Goal: Task Accomplishment & Management: Use online tool/utility

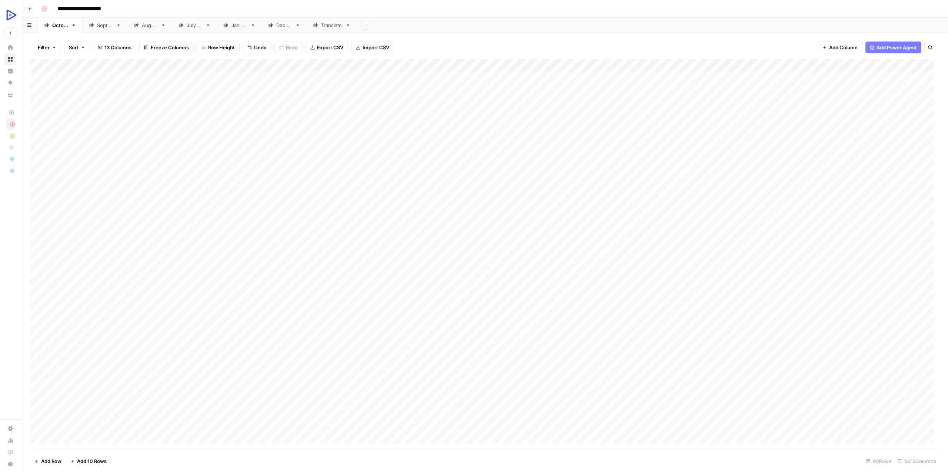
click at [127, 365] on div "Add Column" at bounding box center [485, 253] width 910 height 389
click at [127, 365] on textarea "**********" at bounding box center [122, 368] width 132 height 10
click at [330, 361] on div "Add Column" at bounding box center [485, 253] width 910 height 389
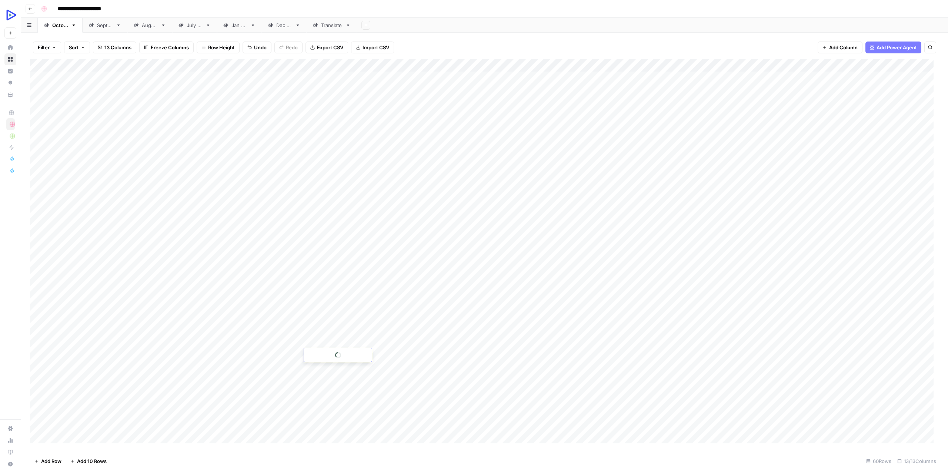
click at [330, 366] on div "Add Column" at bounding box center [485, 253] width 910 height 389
click at [330, 366] on textarea at bounding box center [363, 368] width 119 height 10
type textarea "**********"
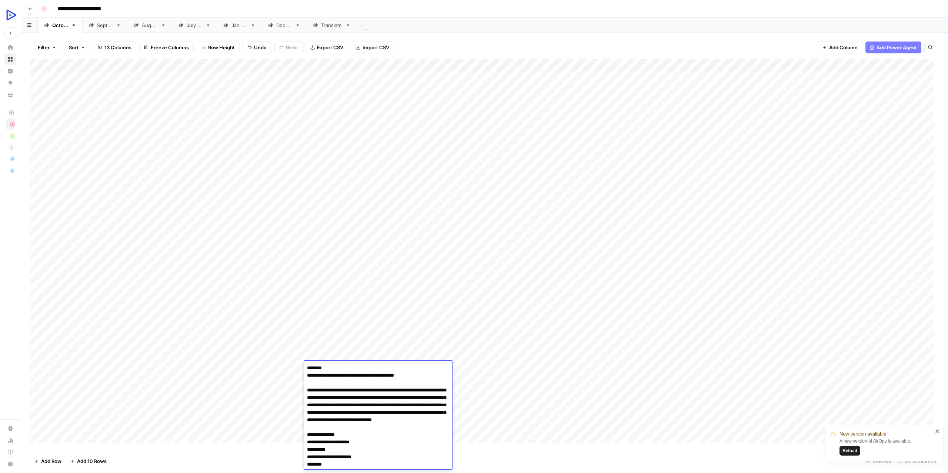
scroll to position [2991, 0]
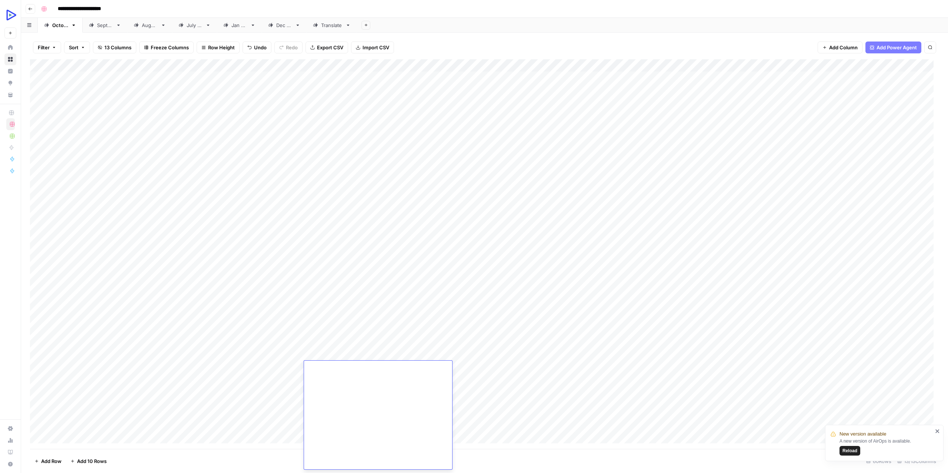
click at [288, 380] on div "Add Column" at bounding box center [485, 253] width 910 height 389
click at [281, 363] on div "Add Column" at bounding box center [485, 253] width 910 height 389
click at [192, 365] on div "Add Column" at bounding box center [485, 253] width 910 height 389
click at [467, 364] on div "Add Column" at bounding box center [485, 253] width 910 height 389
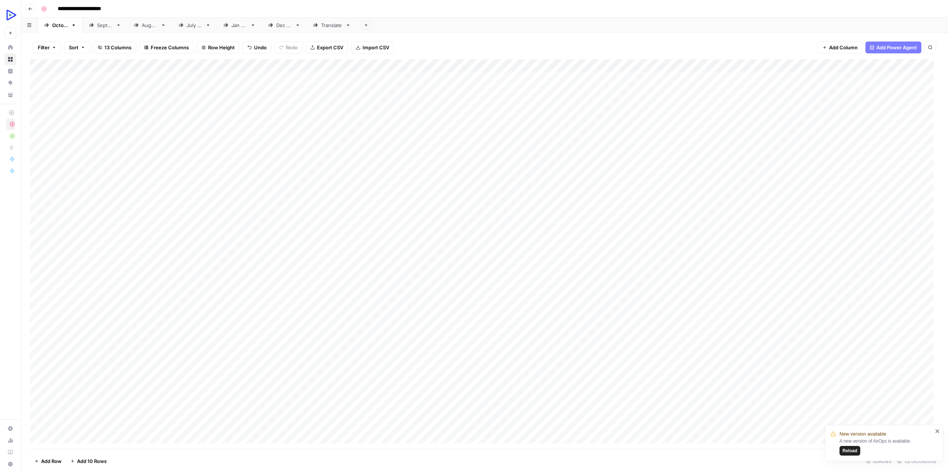
click at [467, 364] on div "Add Column" at bounding box center [485, 253] width 910 height 389
type textarea "**********"
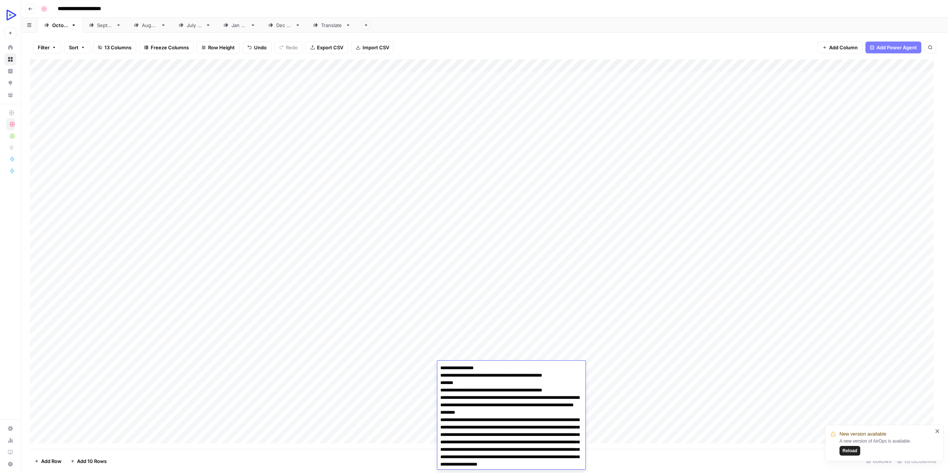
scroll to position [2117, 0]
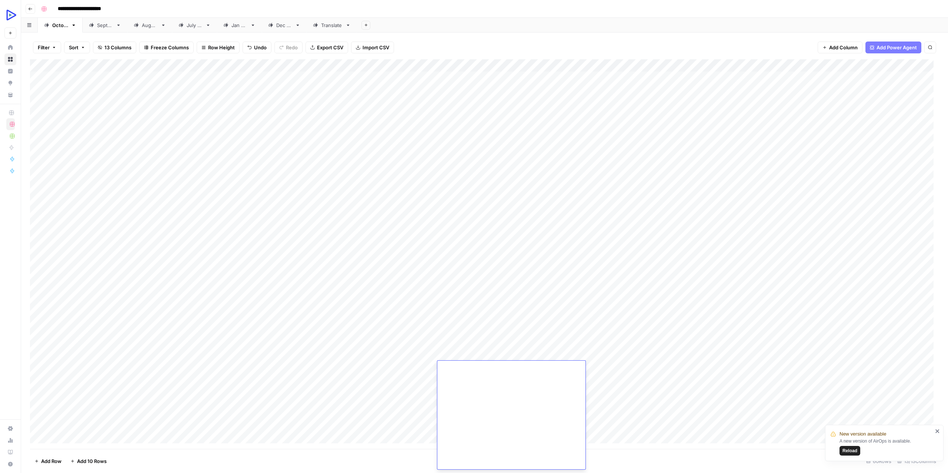
click at [407, 386] on div "Add Column" at bounding box center [485, 253] width 910 height 389
click at [394, 363] on div "Add Column" at bounding box center [485, 253] width 910 height 389
click at [344, 384] on div "Add Column" at bounding box center [485, 253] width 910 height 389
click at [595, 361] on div "Add Column" at bounding box center [485, 253] width 910 height 389
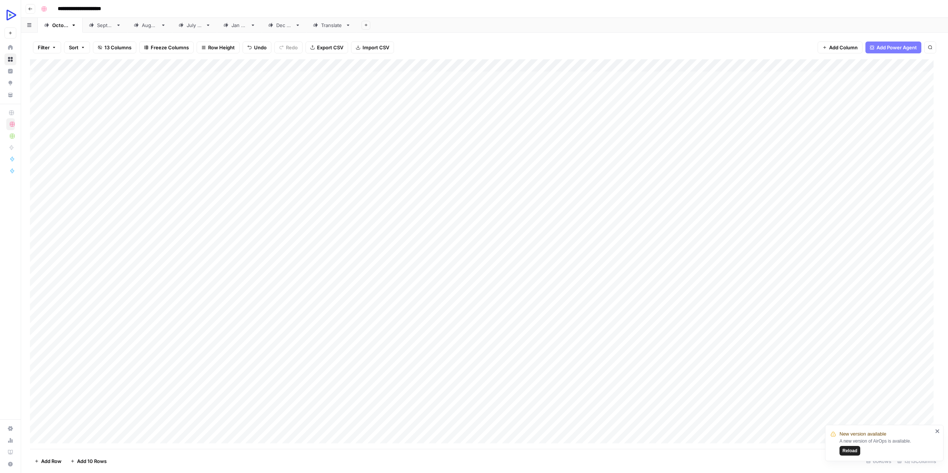
click at [595, 361] on div "Add Column" at bounding box center [485, 253] width 910 height 389
type textarea "**********"
click at [537, 377] on div "Add Column" at bounding box center [485, 253] width 910 height 389
click at [551, 365] on div "Add Column" at bounding box center [485, 253] width 910 height 389
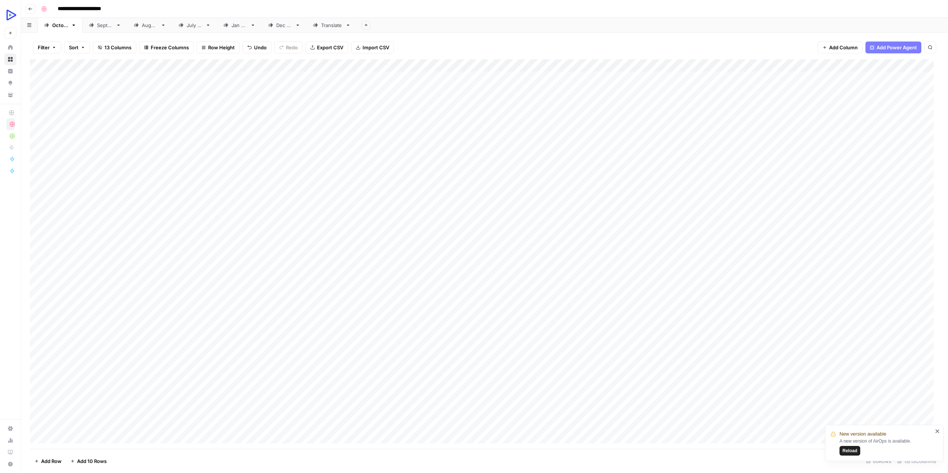
click at [551, 365] on div "Add Column" at bounding box center [485, 253] width 910 height 389
type textarea "**********"
click at [190, 366] on div "Add Column" at bounding box center [485, 253] width 910 height 389
click at [182, 385] on div "Add Column" at bounding box center [485, 253] width 910 height 389
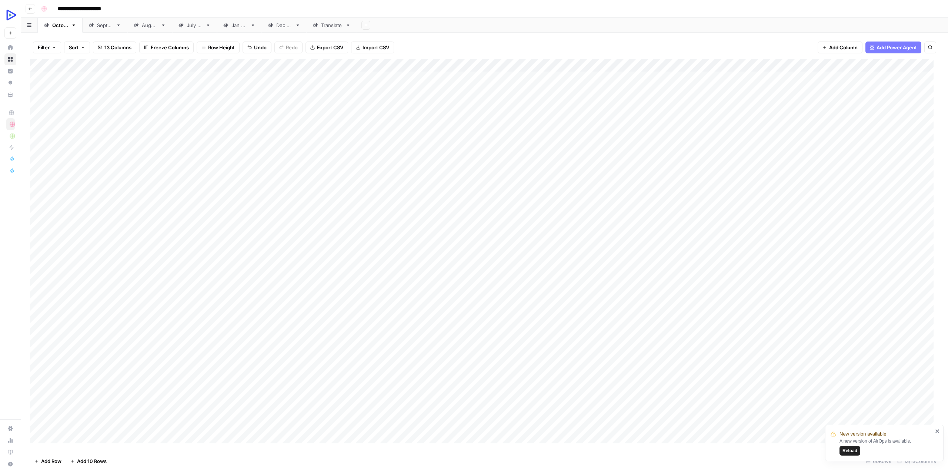
click at [665, 362] on div "Add Column" at bounding box center [485, 253] width 910 height 389
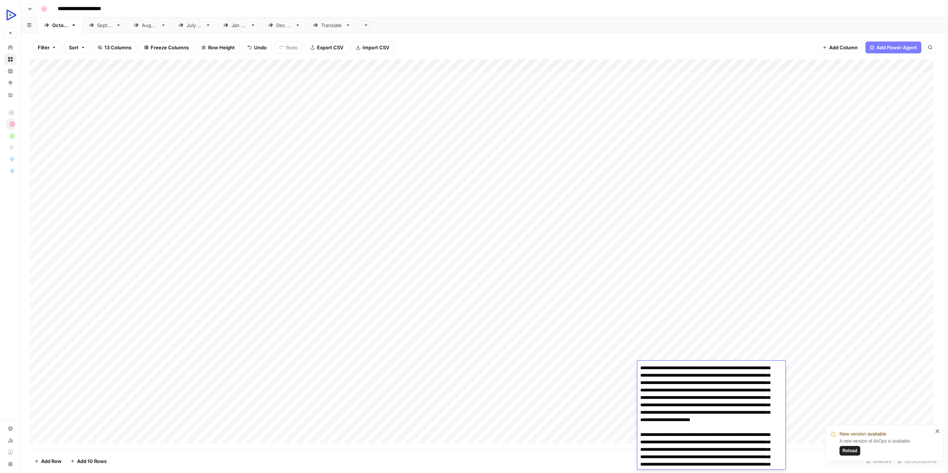
scroll to position [42, 0]
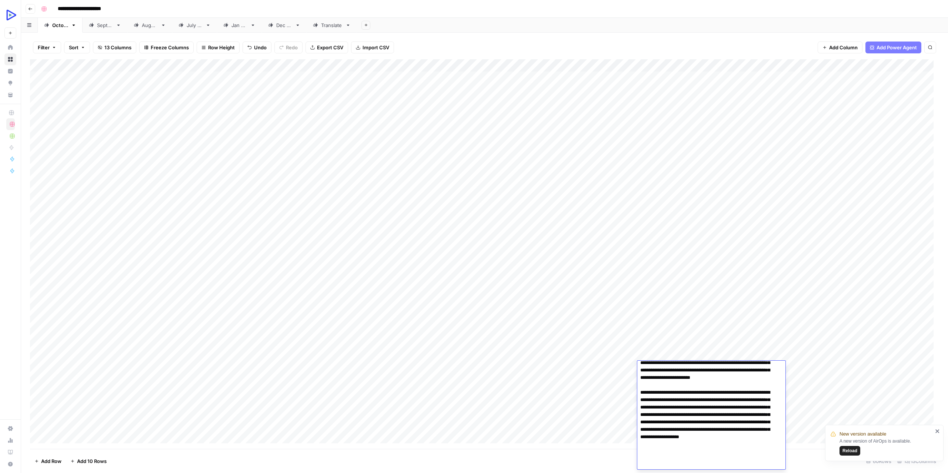
type textarea "**********"
click at [586, 386] on div "Add Column" at bounding box center [485, 253] width 910 height 389
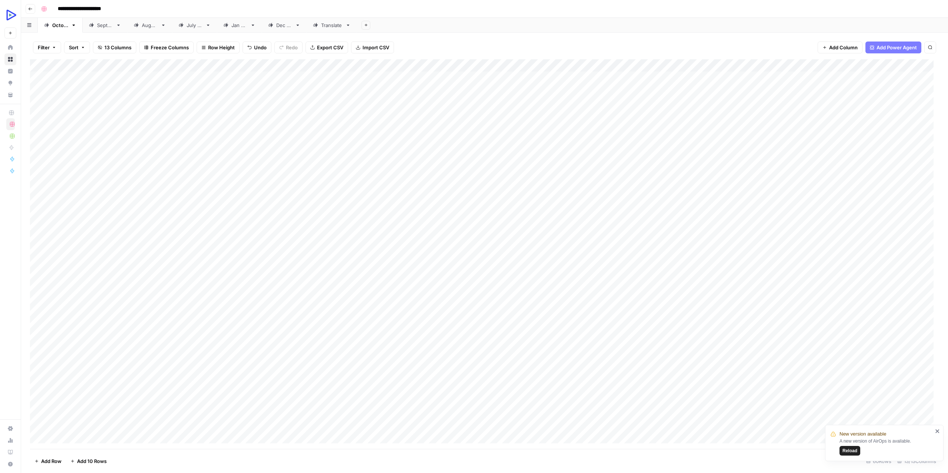
click at [716, 363] on div "Add Column" at bounding box center [485, 253] width 910 height 389
click at [602, 403] on div "Add Column" at bounding box center [485, 253] width 910 height 389
click at [802, 365] on div "Add Column" at bounding box center [485, 253] width 910 height 389
click at [919, 338] on div "Add Column" at bounding box center [485, 253] width 910 height 389
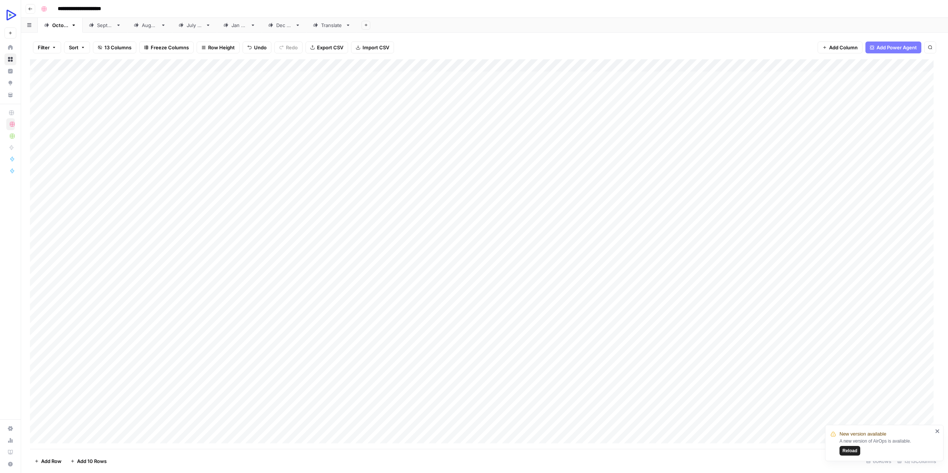
click at [922, 356] on div "Add Column" at bounding box center [485, 253] width 910 height 389
click at [92, 380] on div "Add Column" at bounding box center [485, 253] width 910 height 389
click at [92, 380] on textarea "**********" at bounding box center [123, 380] width 134 height 10
click at [916, 369] on div "Add Column" at bounding box center [485, 253] width 910 height 389
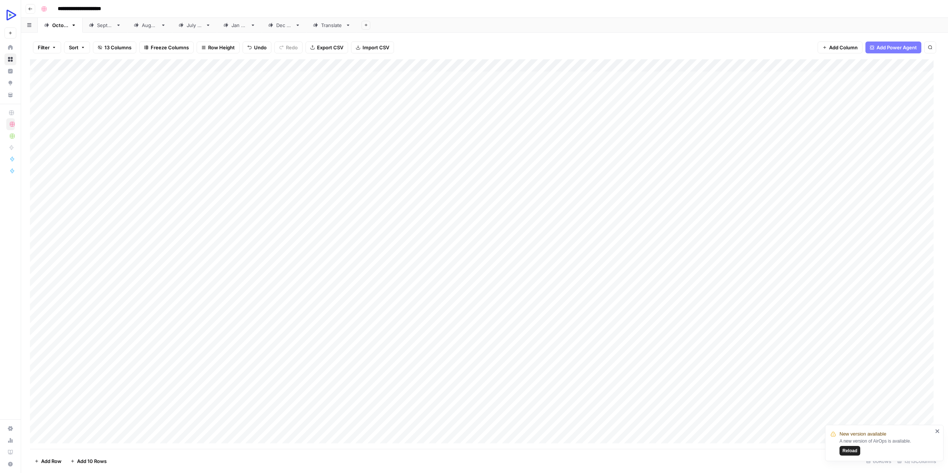
click at [668, 362] on div "Add Column" at bounding box center [485, 253] width 910 height 389
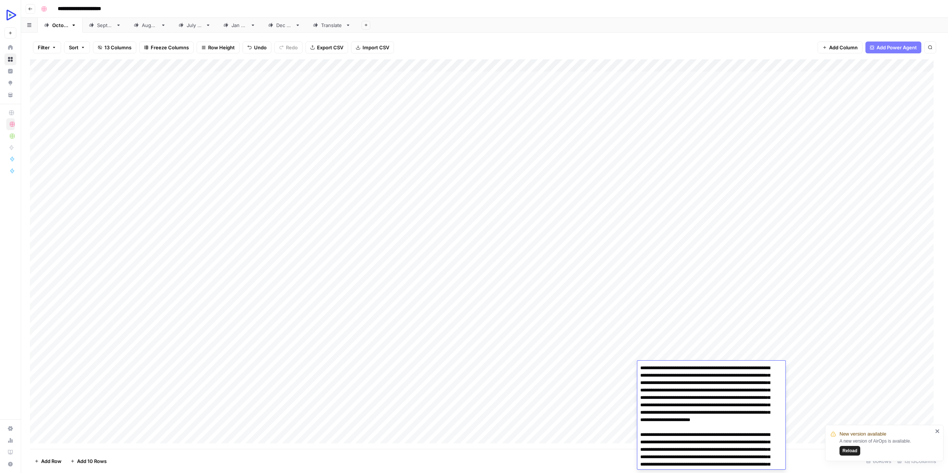
scroll to position [45, 0]
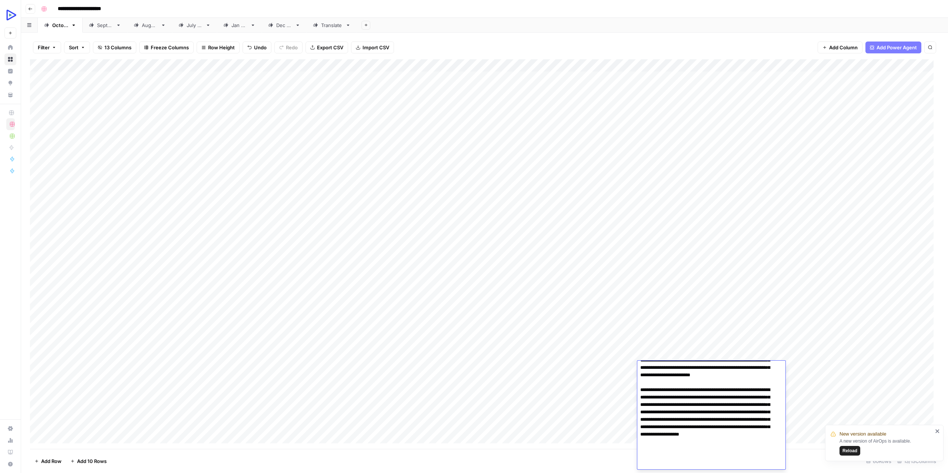
click at [587, 383] on div "Add Column" at bounding box center [485, 253] width 910 height 389
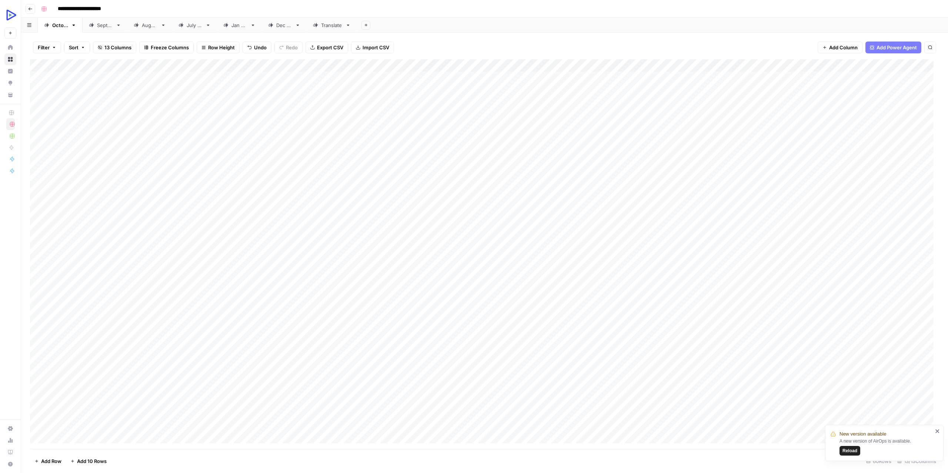
click at [667, 366] on div "Add Column" at bounding box center [485, 253] width 910 height 389
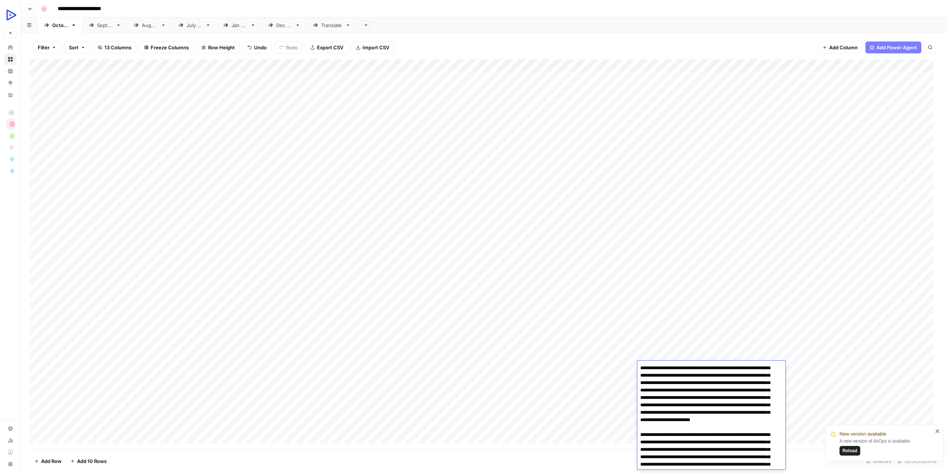
click at [667, 366] on textarea "**********" at bounding box center [709, 438] width 143 height 151
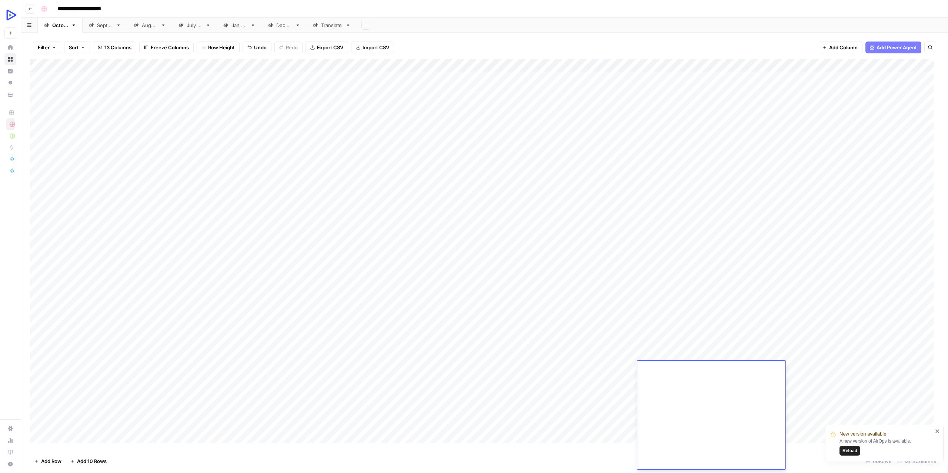
scroll to position [0, 0]
click at [617, 380] on div "Add Column" at bounding box center [485, 253] width 910 height 389
click at [670, 362] on div "Add Column" at bounding box center [485, 253] width 910 height 389
click at [551, 404] on div "Add Column" at bounding box center [485, 253] width 910 height 389
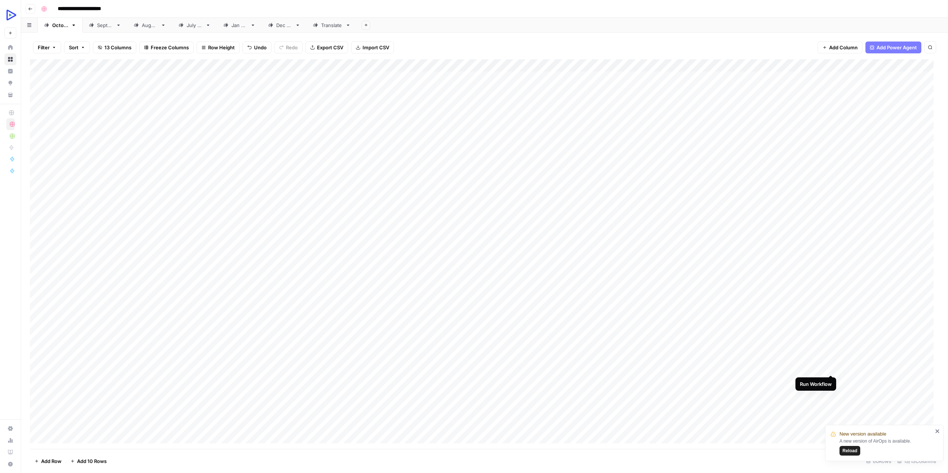
click at [831, 366] on div "Add Column" at bounding box center [485, 253] width 910 height 389
click at [261, 378] on div "Add Column" at bounding box center [485, 253] width 910 height 389
click at [262, 378] on div "Add Column" at bounding box center [485, 253] width 910 height 389
click at [341, 378] on textarea "****" at bounding box center [296, 380] width 119 height 10
click at [388, 389] on div "Add Column" at bounding box center [485, 253] width 910 height 389
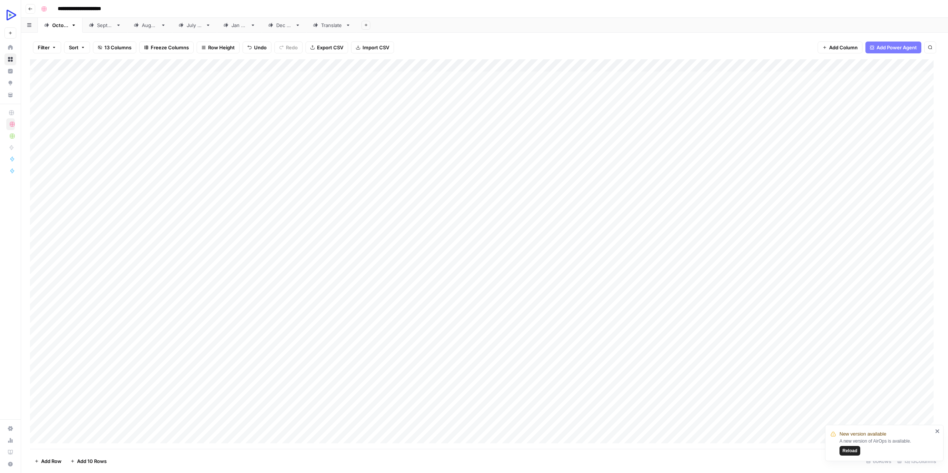
click at [348, 378] on div "Add Column" at bounding box center [485, 253] width 910 height 389
type textarea "**********"
click at [258, 374] on div "Add Column" at bounding box center [485, 253] width 910 height 389
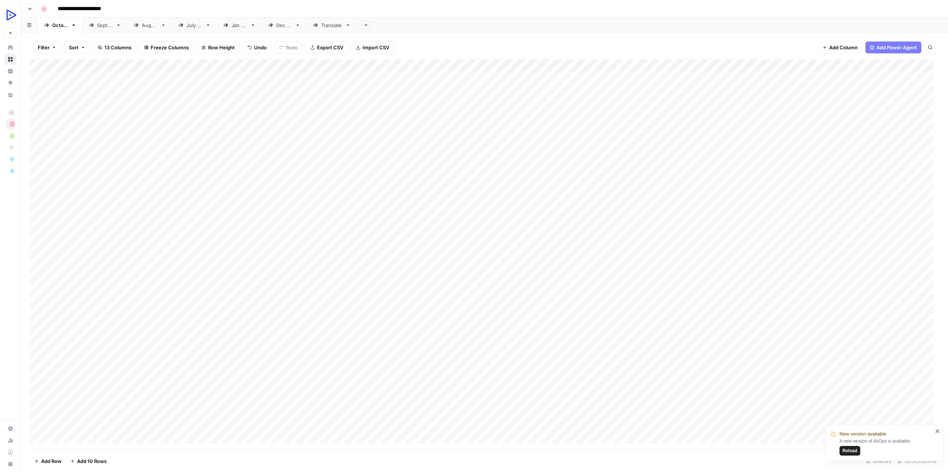
click at [258, 374] on div "Add Column" at bounding box center [485, 253] width 910 height 389
click at [258, 374] on div "here ****" at bounding box center [296, 380] width 119 height 14
drag, startPoint x: 259, startPoint y: 381, endPoint x: 205, endPoint y: 378, distance: 53.4
click at [205, 378] on body "**********" at bounding box center [474, 236] width 948 height 473
paste textarea "**********"
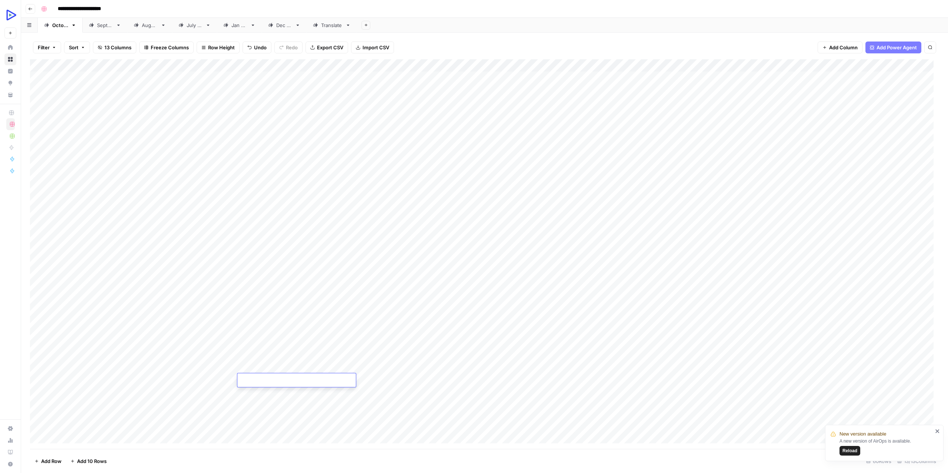
type textarea "**********"
click at [242, 396] on div "Add Column" at bounding box center [485, 253] width 910 height 389
click at [413, 378] on div "Add Column" at bounding box center [485, 253] width 910 height 389
click at [468, 379] on div "Add Column" at bounding box center [485, 253] width 910 height 389
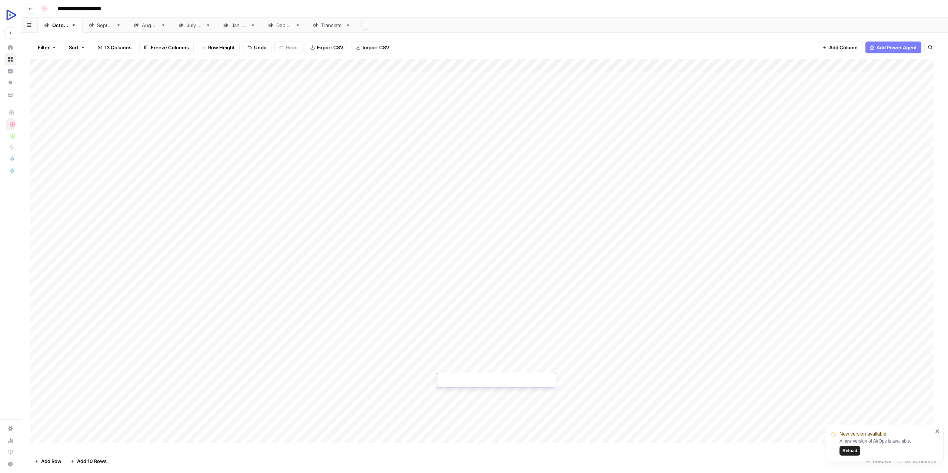
type textarea "**********"
click at [399, 398] on div "Add Column" at bounding box center [485, 253] width 910 height 389
click at [384, 378] on div "Add Column" at bounding box center [485, 253] width 910 height 389
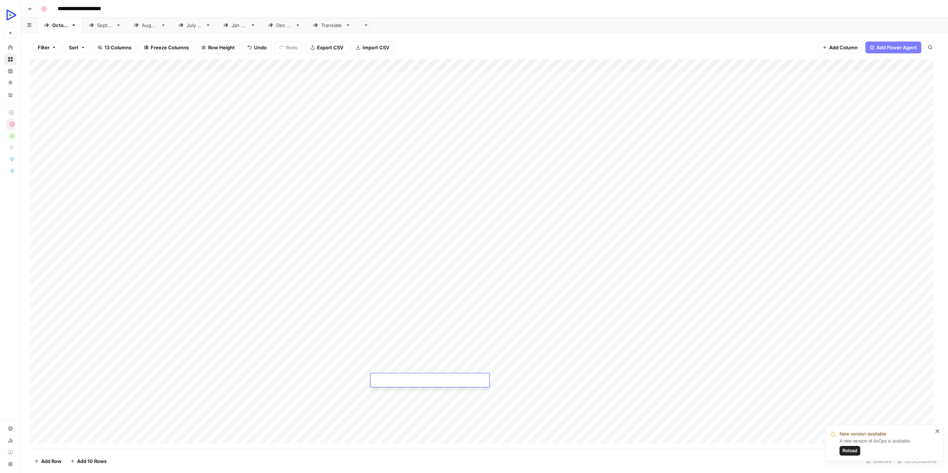
type textarea "**********"
click at [314, 395] on div "Add Column" at bounding box center [485, 253] width 910 height 389
click at [602, 382] on div "Add Column" at bounding box center [485, 253] width 910 height 389
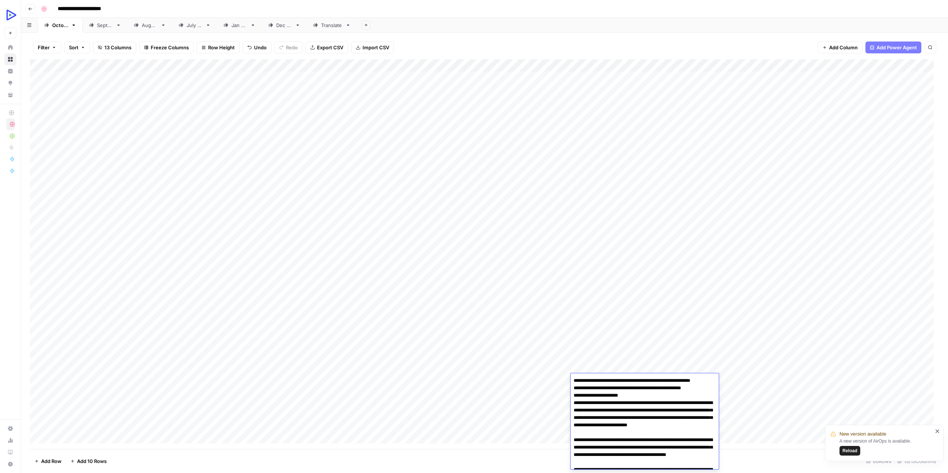
scroll to position [2441, 0]
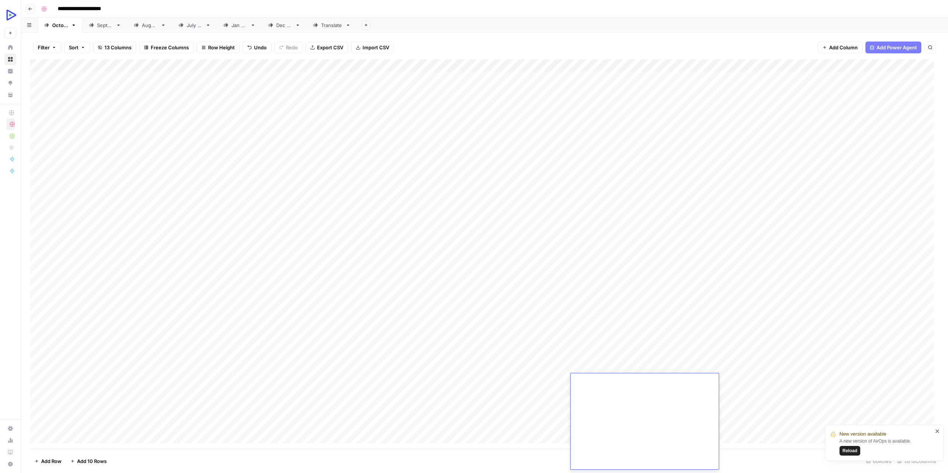
type textarea "**********"
click at [531, 379] on div "Add Column" at bounding box center [485, 253] width 910 height 389
type textarea "**********"
click at [486, 402] on div "Add Column" at bounding box center [485, 253] width 910 height 389
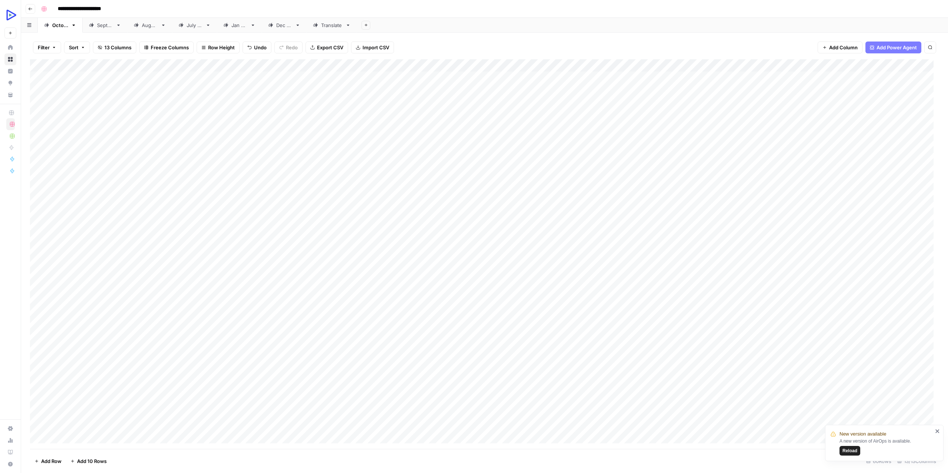
click at [658, 381] on div "Add Column" at bounding box center [485, 253] width 910 height 389
click at [209, 384] on div "Add Column" at bounding box center [485, 253] width 910 height 389
click at [198, 386] on textarea "**********" at bounding box center [221, 380] width 119 height 10
type textarea "**********"
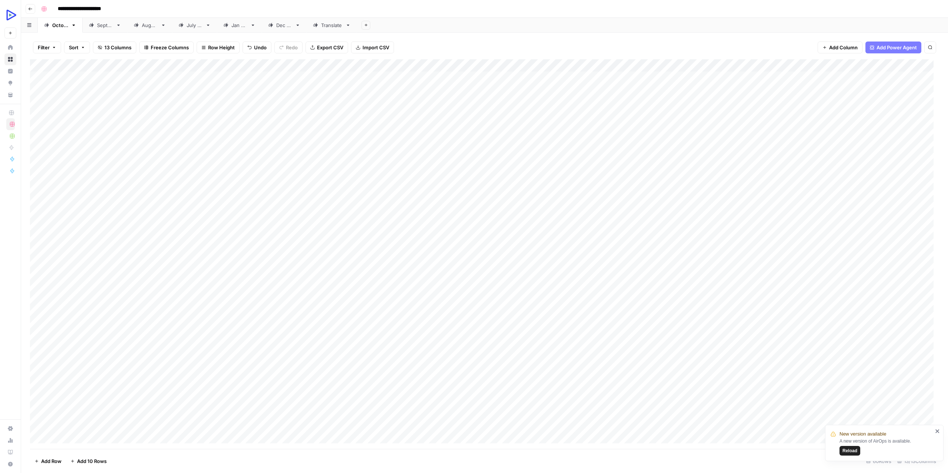
click at [655, 376] on div "Add Column" at bounding box center [485, 253] width 910 height 389
type textarea "**********"
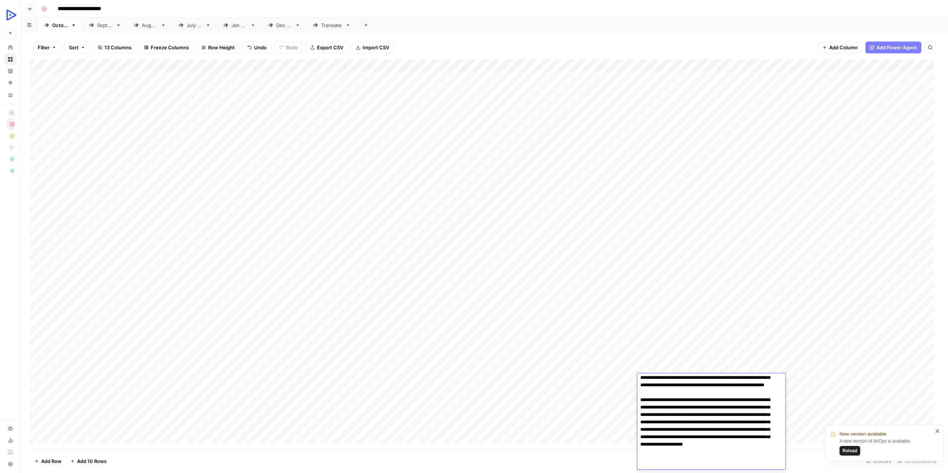
click at [562, 402] on div "Add Column" at bounding box center [485, 253] width 910 height 389
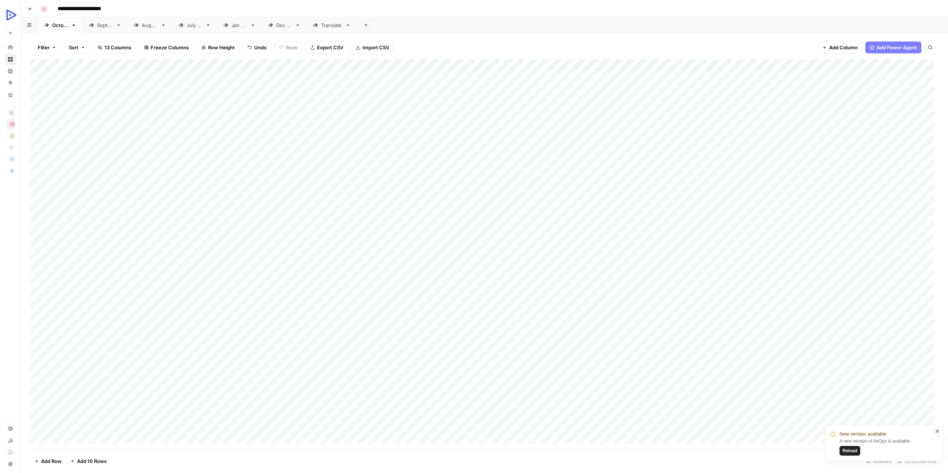
click at [737, 378] on div "Add Column" at bounding box center [485, 253] width 910 height 389
type textarea "**********"
drag, startPoint x: 637, startPoint y: 403, endPoint x: 659, endPoint y: 403, distance: 22.2
click at [648, 402] on div "Add Column" at bounding box center [485, 253] width 910 height 389
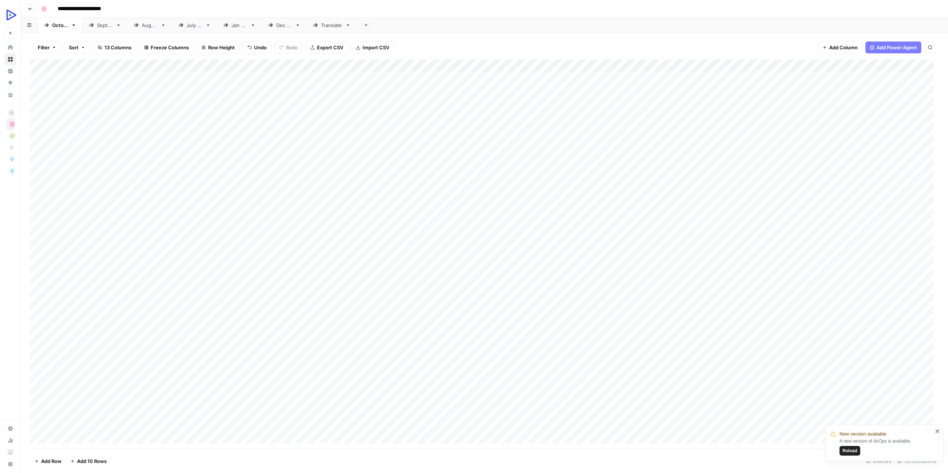
click at [806, 380] on div "Add Column" at bounding box center [485, 253] width 910 height 389
click at [931, 366] on div "Add Column" at bounding box center [485, 253] width 910 height 389
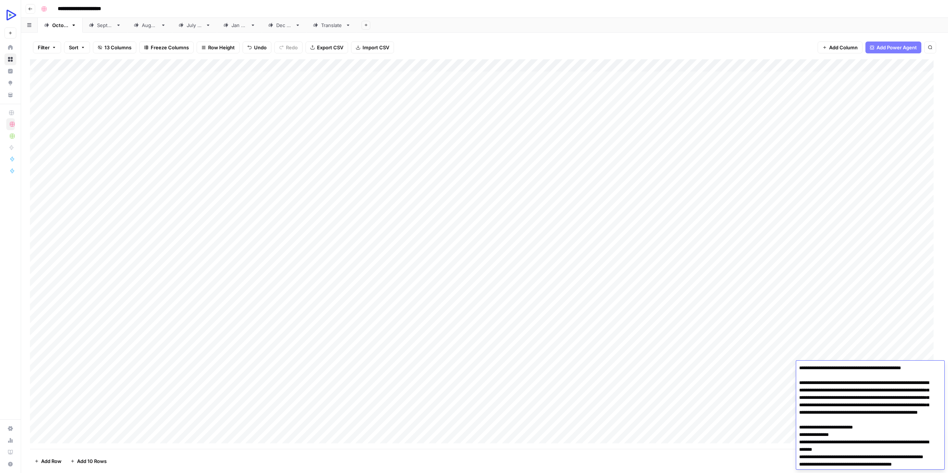
scroll to position [2038, 0]
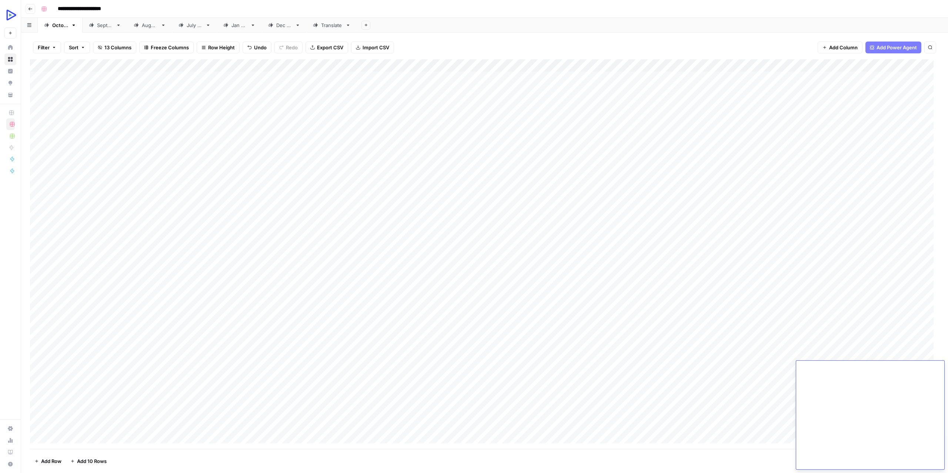
click at [714, 395] on div "Add Column" at bounding box center [485, 253] width 910 height 389
click at [914, 365] on div "Add Column" at bounding box center [485, 253] width 910 height 389
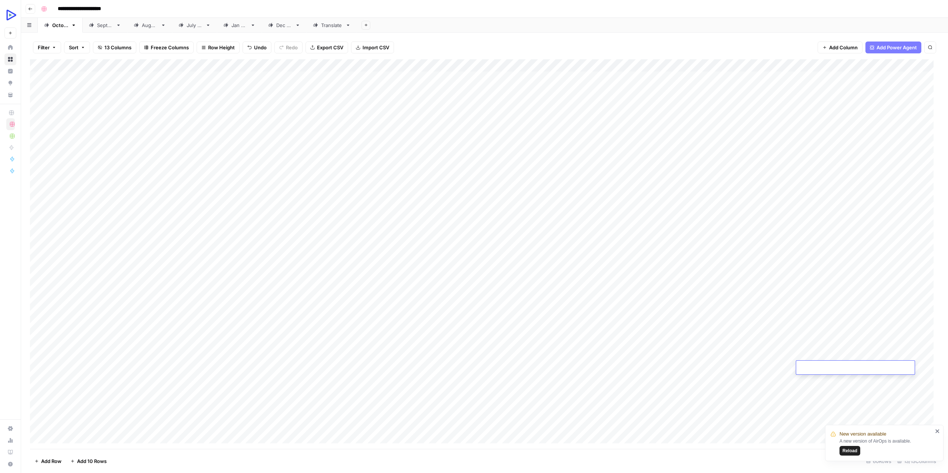
scroll to position [0, 0]
type textarea "**********"
click at [727, 393] on div "Add Column" at bounding box center [485, 253] width 910 height 389
click at [915, 368] on div "Add Column" at bounding box center [485, 253] width 910 height 389
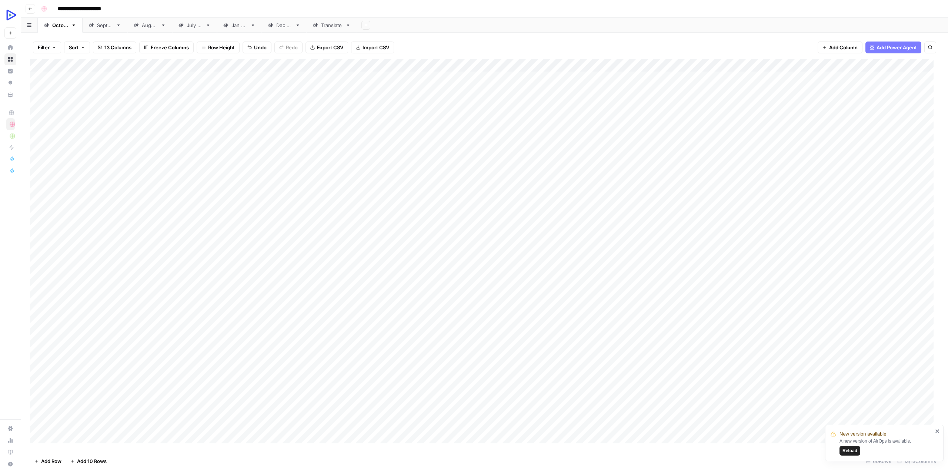
click at [913, 378] on div "Add Column" at bounding box center [485, 253] width 910 height 389
click at [918, 379] on div "Add Column" at bounding box center [485, 253] width 910 height 389
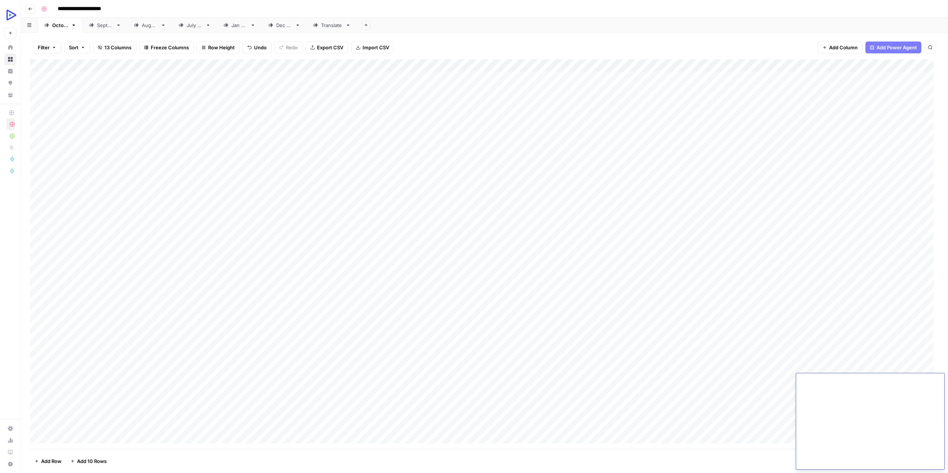
click at [763, 409] on div "Add Column" at bounding box center [485, 253] width 910 height 389
click at [663, 377] on div "Add Column" at bounding box center [485, 253] width 910 height 389
type textarea "**********"
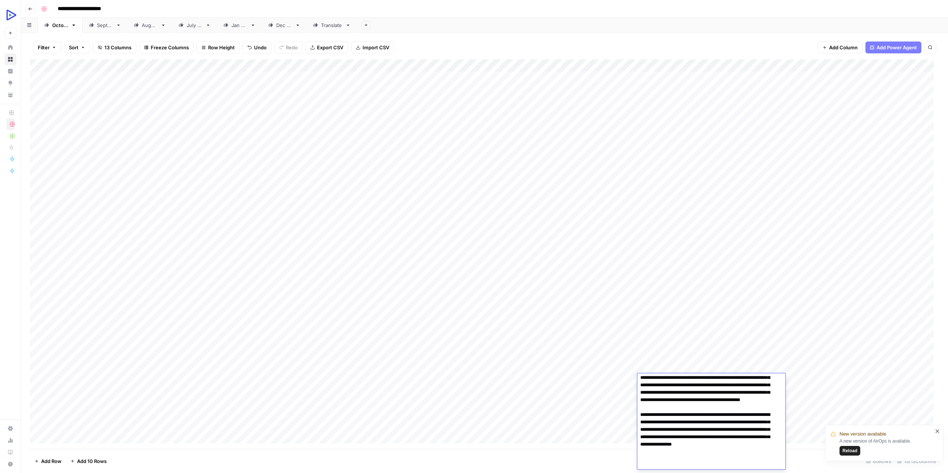
scroll to position [20, 0]
click at [609, 425] on div "Add Column" at bounding box center [485, 253] width 910 height 389
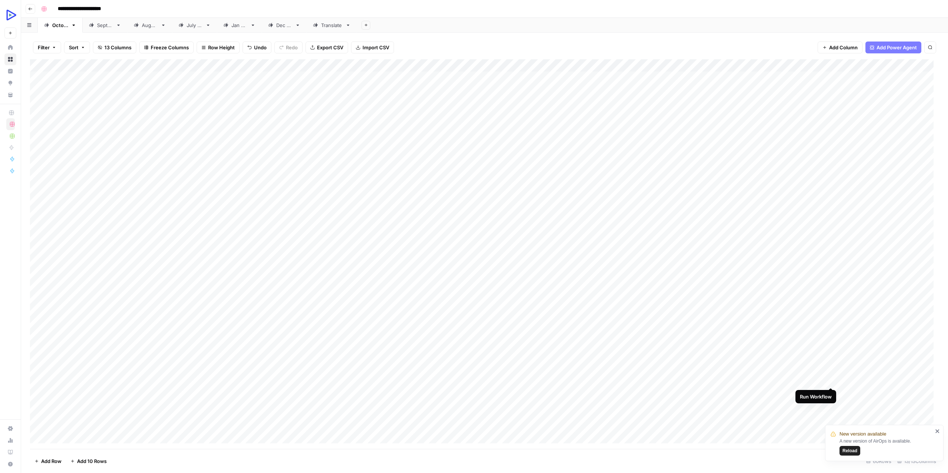
click at [832, 378] on div "Add Column" at bounding box center [485, 253] width 910 height 389
click at [859, 449] on button "Reload" at bounding box center [850, 451] width 21 height 10
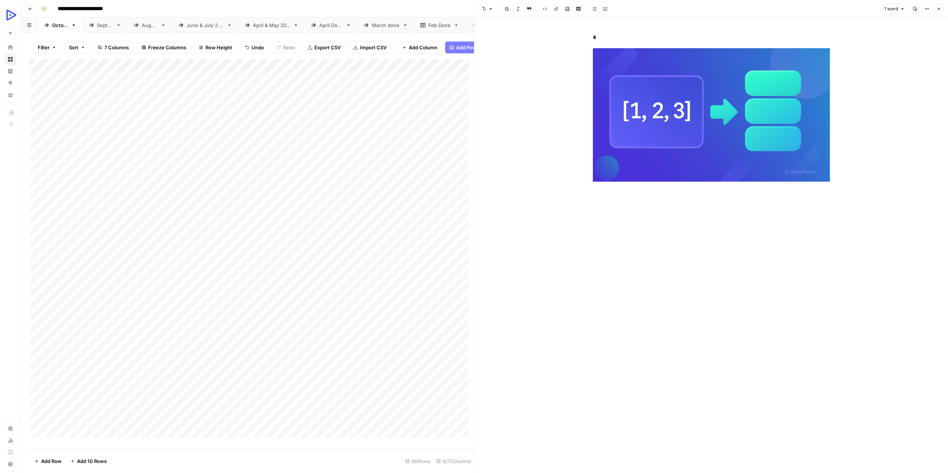
click at [937, 7] on button "Close" at bounding box center [939, 9] width 10 height 10
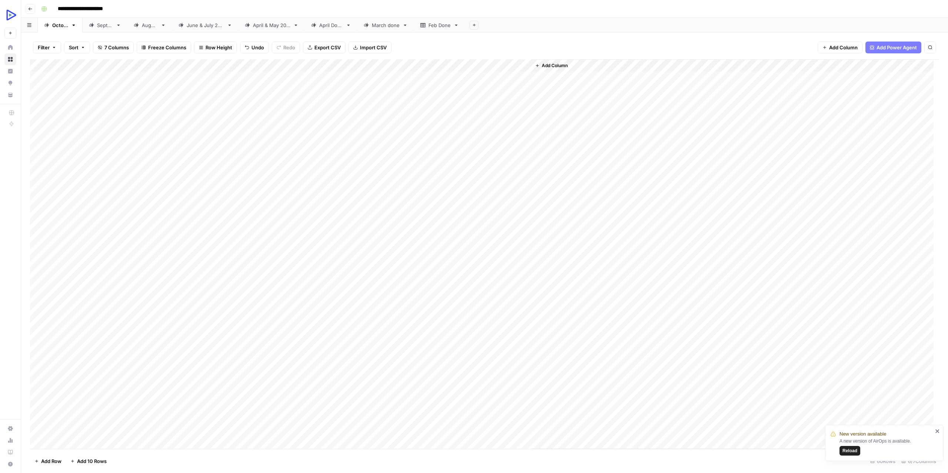
click at [250, 341] on div "Add Column" at bounding box center [485, 253] width 910 height 389
click at [369, 342] on div "Add Column" at bounding box center [485, 253] width 910 height 389
click at [431, 340] on div "Add Column" at bounding box center [485, 253] width 910 height 389
click at [365, 348] on div "Add Column" at bounding box center [485, 253] width 910 height 389
click at [366, 353] on div "Add Column" at bounding box center [485, 253] width 910 height 389
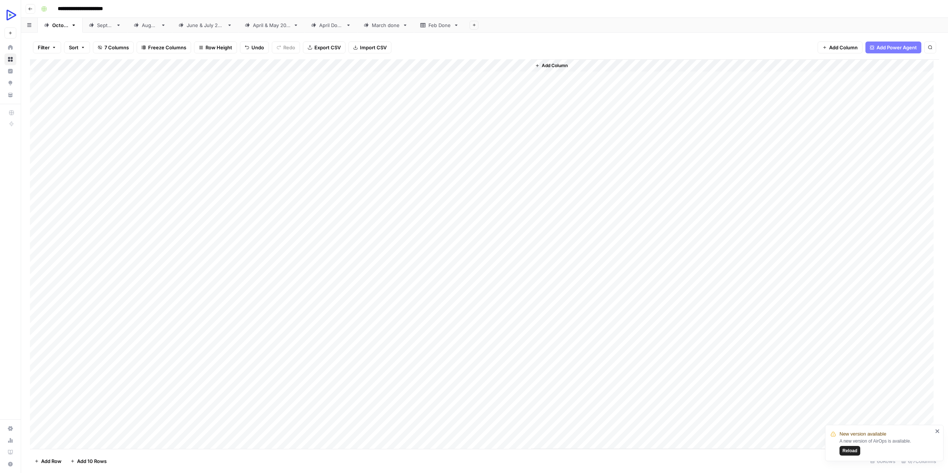
click at [421, 352] on div "Add Column" at bounding box center [485, 253] width 910 height 389
click at [376, 364] on div "Add Column" at bounding box center [485, 253] width 910 height 389
click at [431, 362] on div "Add Column" at bounding box center [485, 253] width 910 height 389
click at [852, 449] on span "Reload" at bounding box center [850, 450] width 15 height 7
click at [920, 377] on div "Add Column" at bounding box center [485, 253] width 910 height 389
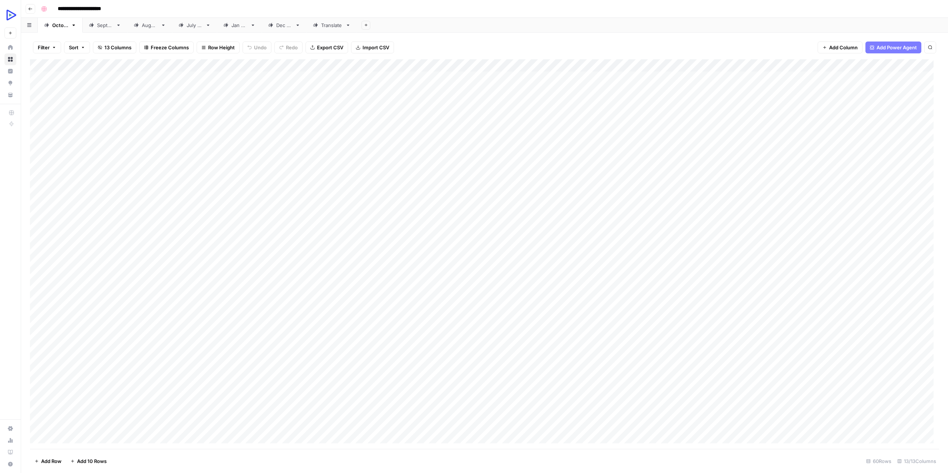
click at [920, 377] on div "Add Column" at bounding box center [485, 253] width 910 height 389
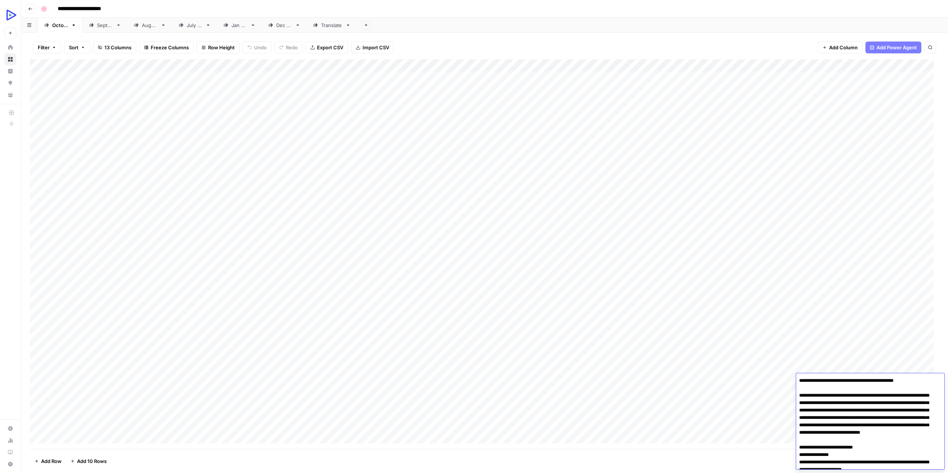
scroll to position [1050, 0]
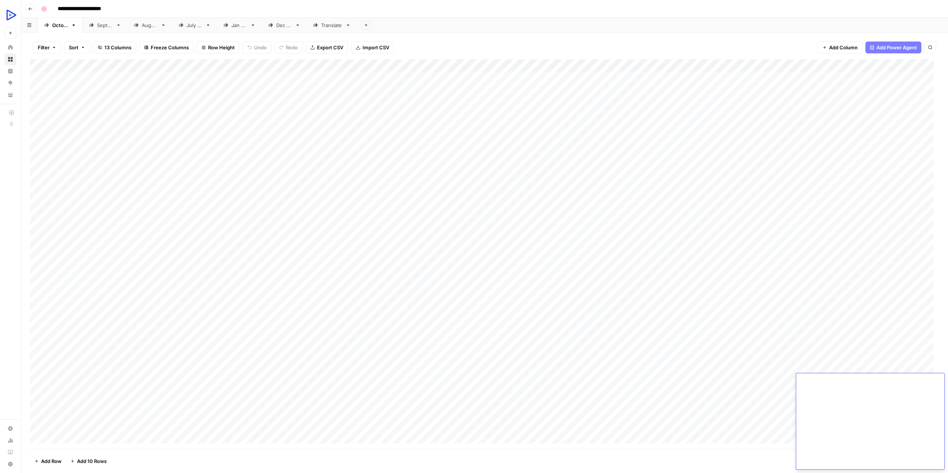
click at [696, 398] on div "Add Column" at bounding box center [485, 253] width 910 height 389
click at [666, 381] on div "Add Column" at bounding box center [485, 253] width 910 height 389
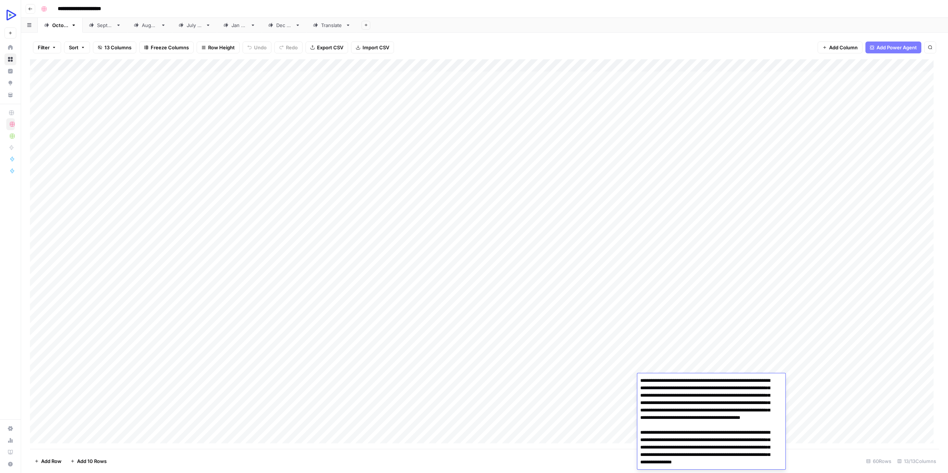
click at [666, 381] on textarea "**********" at bounding box center [709, 432] width 143 height 114
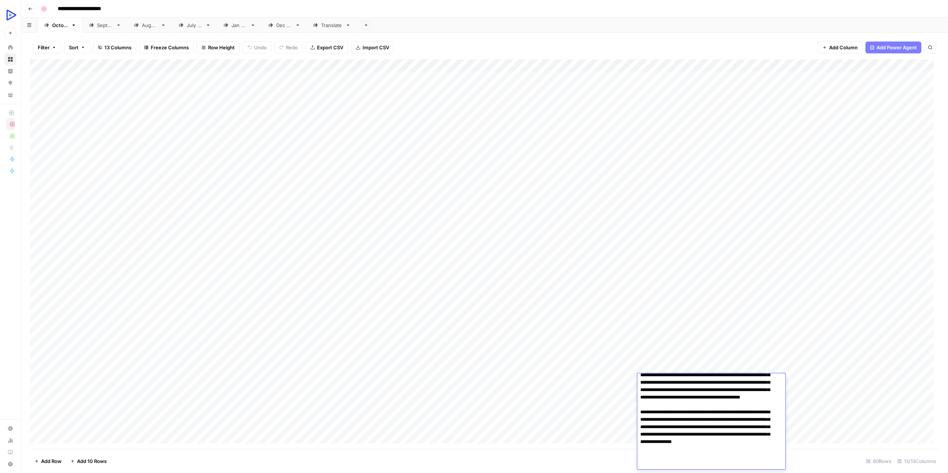
click at [681, 408] on textarea "**********" at bounding box center [709, 412] width 143 height 114
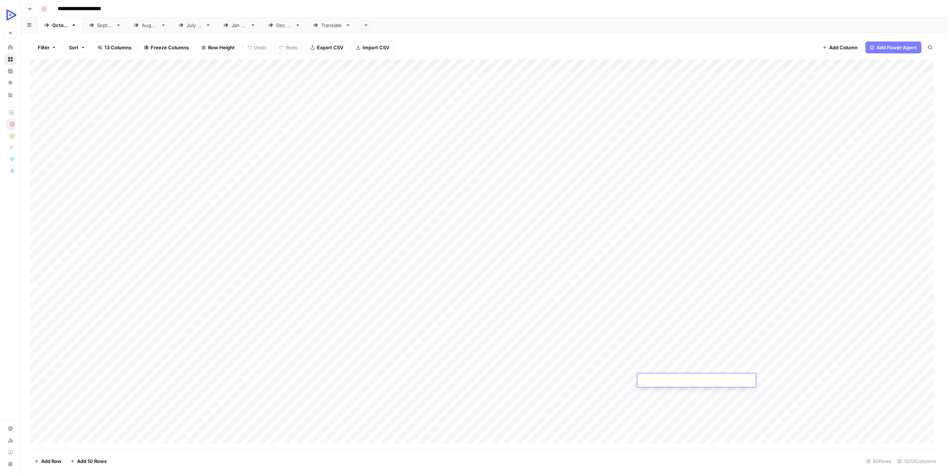
scroll to position [0, 0]
paste textarea "**********"
type textarea "**********"
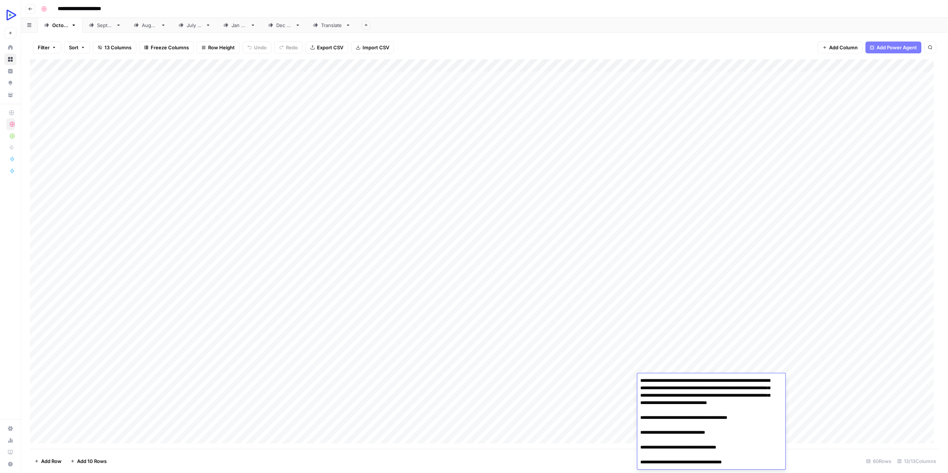
scroll to position [114, 0]
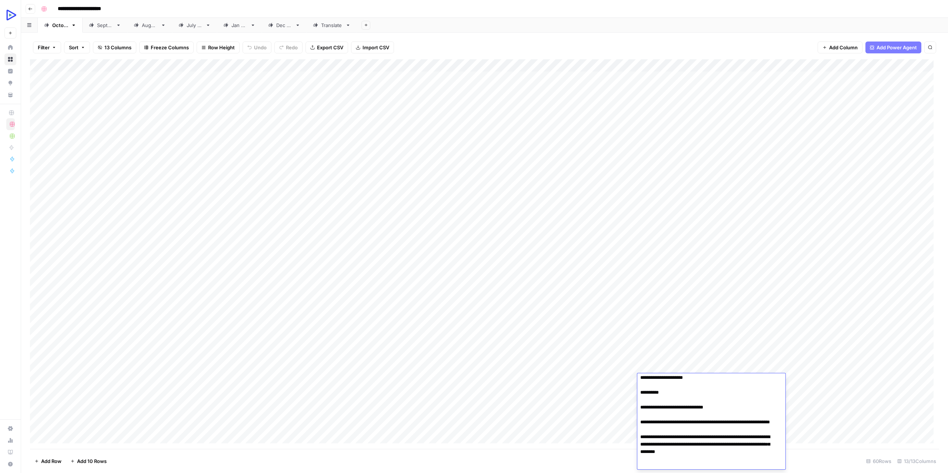
click at [579, 409] on div "Add Column" at bounding box center [485, 253] width 910 height 389
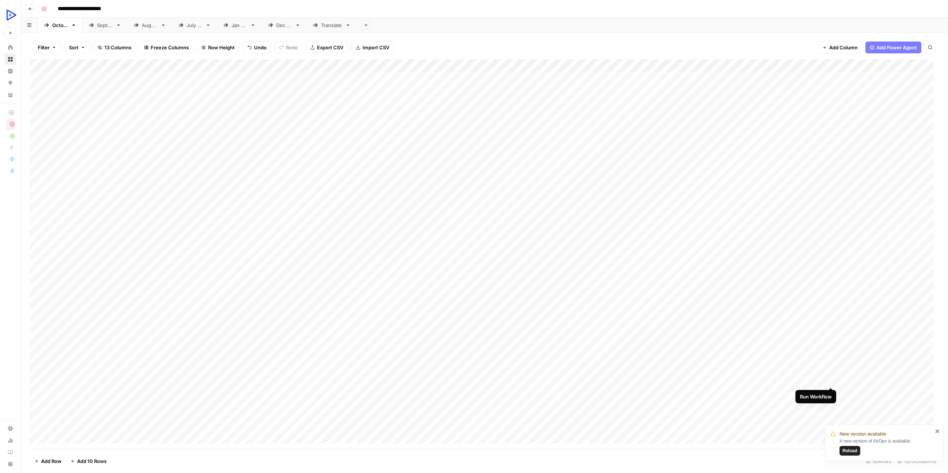
click at [831, 380] on div "Add Column" at bounding box center [485, 253] width 910 height 389
click at [684, 378] on div "Add Column" at bounding box center [485, 253] width 910 height 389
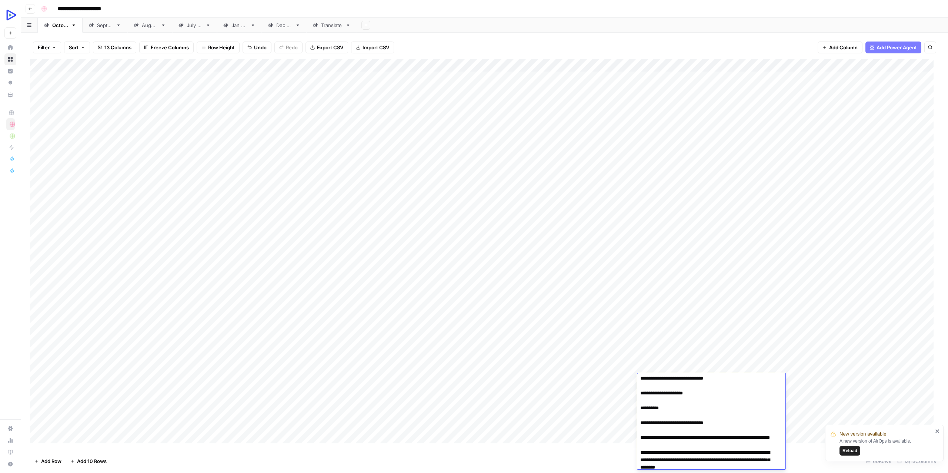
scroll to position [117, 0]
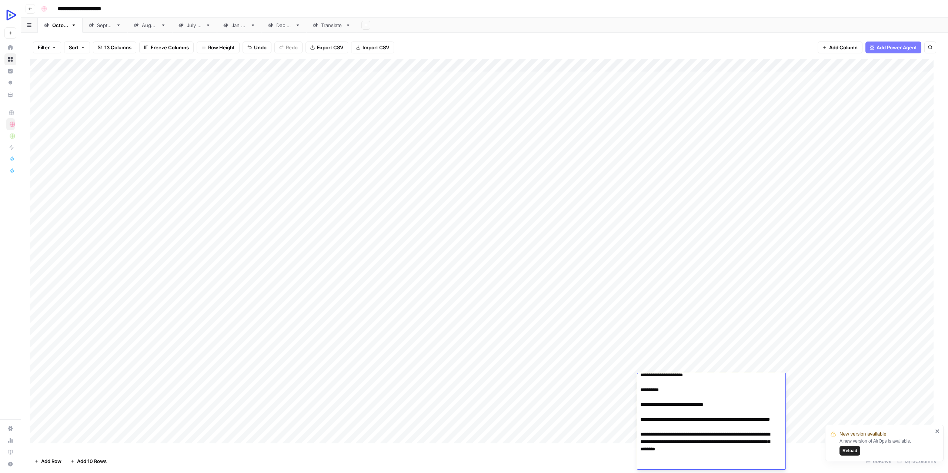
click at [587, 421] on div "Add Column" at bounding box center [485, 253] width 910 height 389
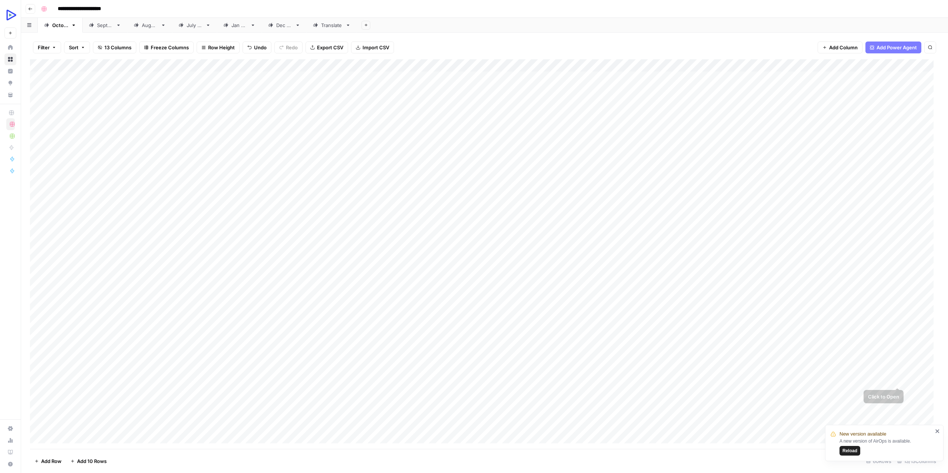
click at [925, 381] on div "Add Column" at bounding box center [485, 253] width 910 height 389
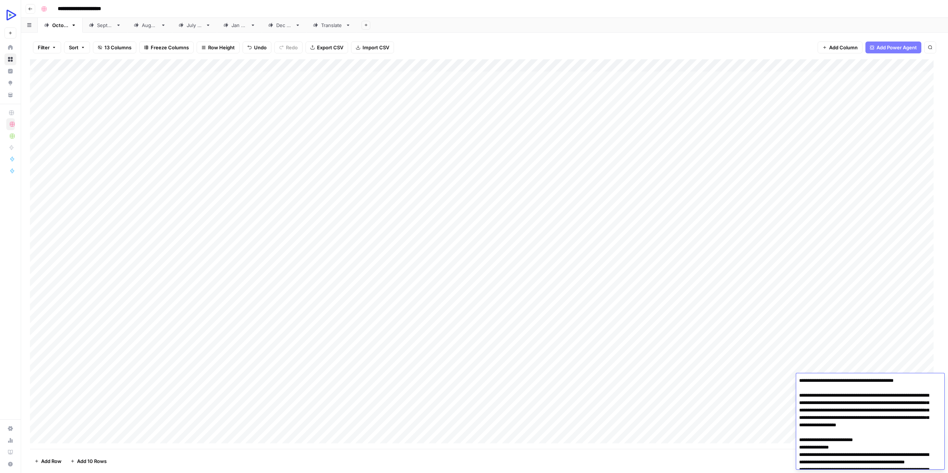
scroll to position [1221, 0]
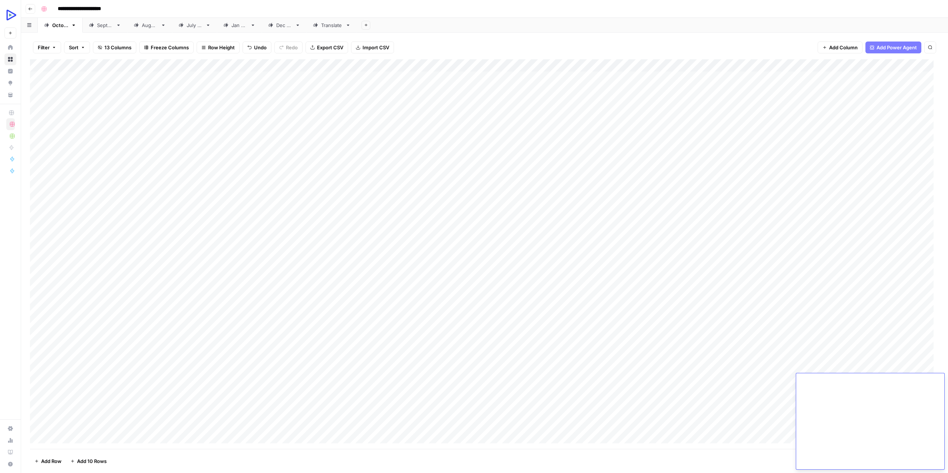
click at [714, 397] on div "Add Column" at bounding box center [485, 253] width 910 height 389
click at [913, 380] on div "Add Column" at bounding box center [485, 253] width 910 height 389
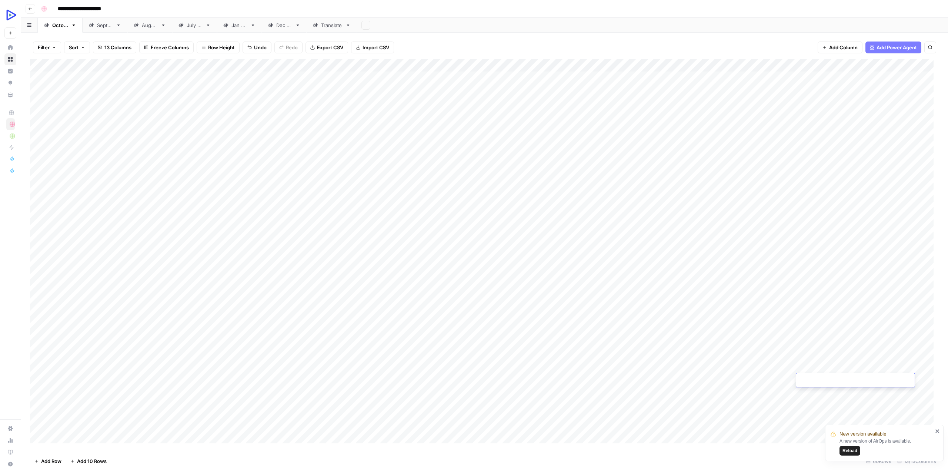
type textarea "**********"
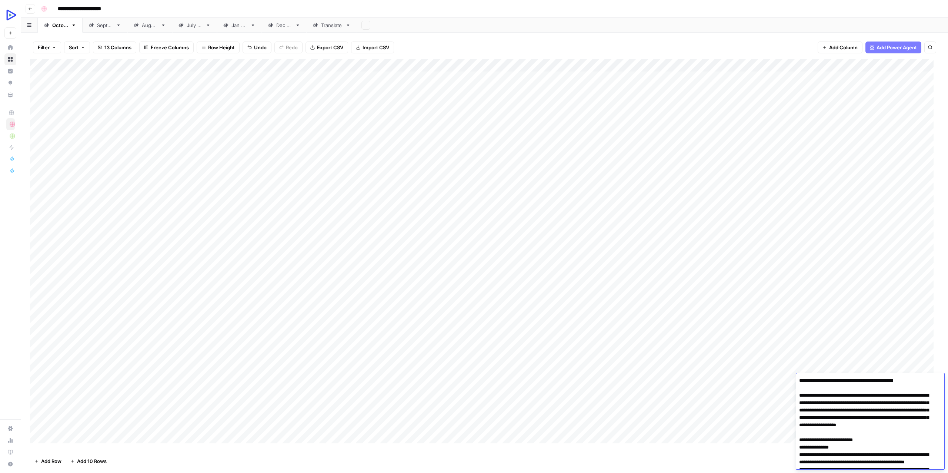
scroll to position [1218, 0]
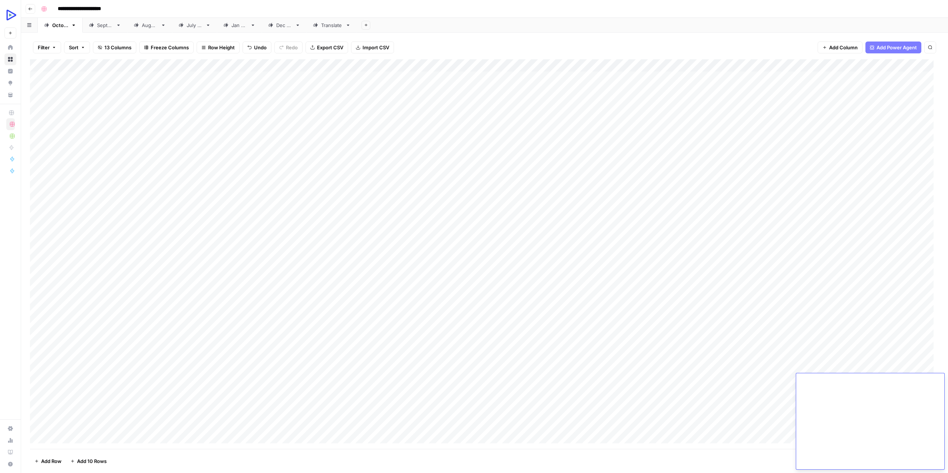
click at [682, 421] on div "Add Column" at bounding box center [485, 253] width 910 height 389
click at [911, 377] on div "Add Column" at bounding box center [485, 253] width 910 height 389
click at [381, 383] on div "Add Column" at bounding box center [485, 253] width 910 height 389
click at [424, 379] on div "Add Column" at bounding box center [485, 253] width 910 height 389
click at [855, 452] on span "Reload" at bounding box center [850, 450] width 15 height 7
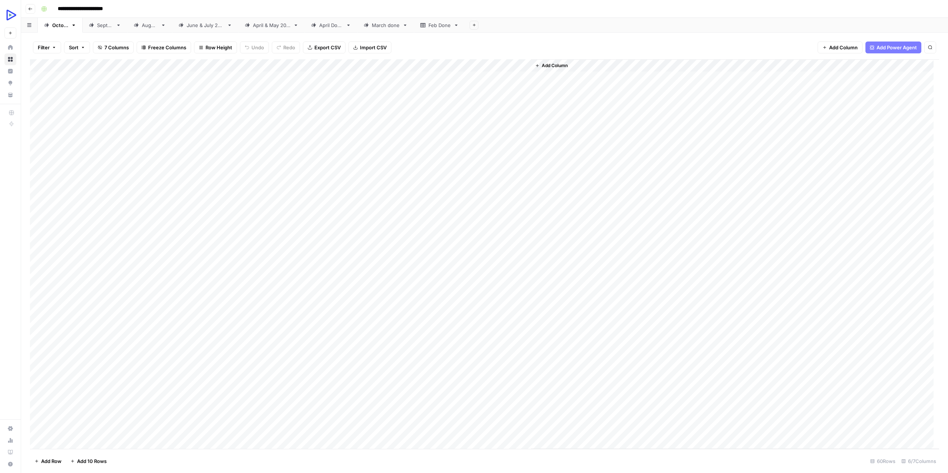
click at [508, 79] on div "Add Column" at bounding box center [485, 253] width 910 height 389
click at [194, 84] on div "Add Column" at bounding box center [485, 253] width 910 height 389
click at [476, 90] on div "Add Column" at bounding box center [485, 253] width 910 height 389
click at [502, 103] on div "Add Column" at bounding box center [485, 253] width 910 height 389
click at [456, 100] on div "Add Column" at bounding box center [485, 253] width 910 height 389
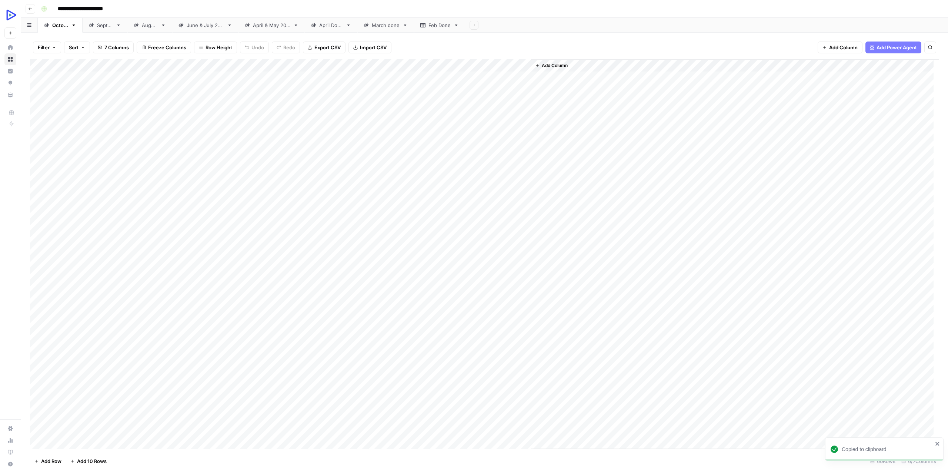
click at [495, 113] on div "Add Column" at bounding box center [485, 253] width 910 height 389
click at [441, 115] on div "Add Column" at bounding box center [485, 253] width 910 height 389
click at [481, 118] on div "Add Column" at bounding box center [485, 253] width 910 height 389
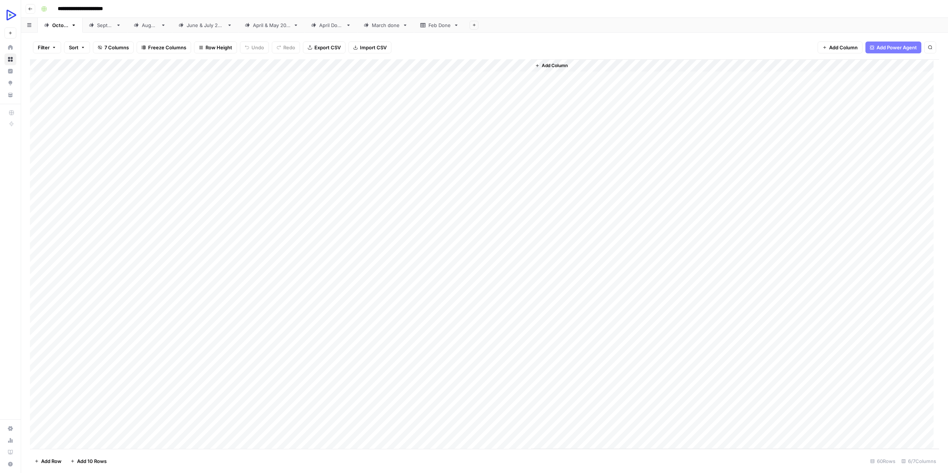
click at [206, 113] on div "Add Column" at bounding box center [485, 253] width 910 height 389
click at [485, 116] on div "Add Column" at bounding box center [485, 253] width 910 height 389
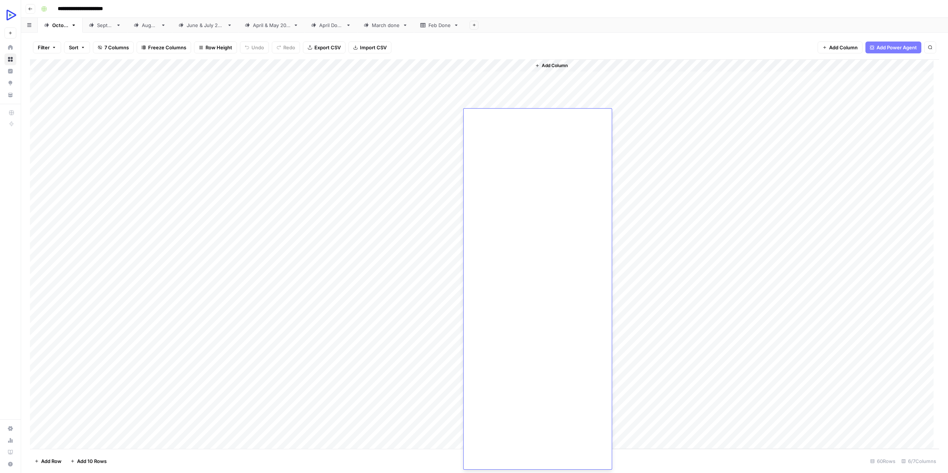
click at [616, 98] on div "Add Column" at bounding box center [735, 253] width 408 height 389
click at [492, 99] on div "Add Column" at bounding box center [485, 253] width 910 height 389
click at [382, 100] on div "Add Column" at bounding box center [485, 253] width 910 height 389
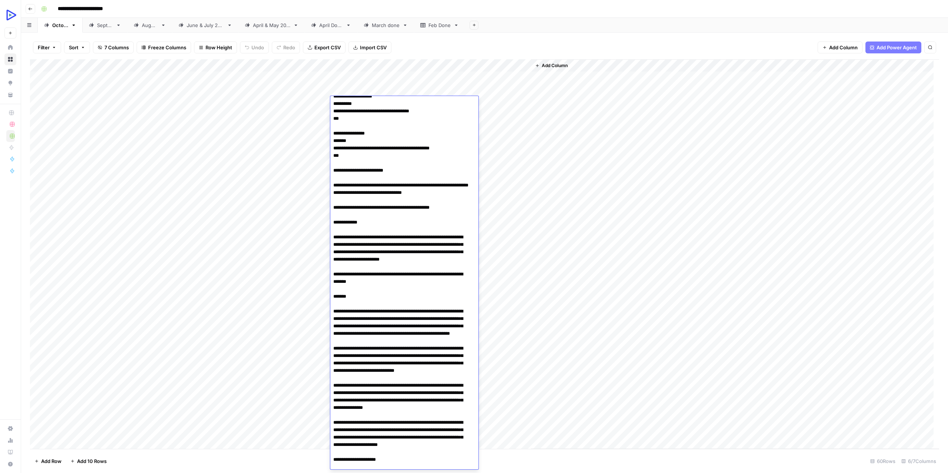
scroll to position [1055, 0]
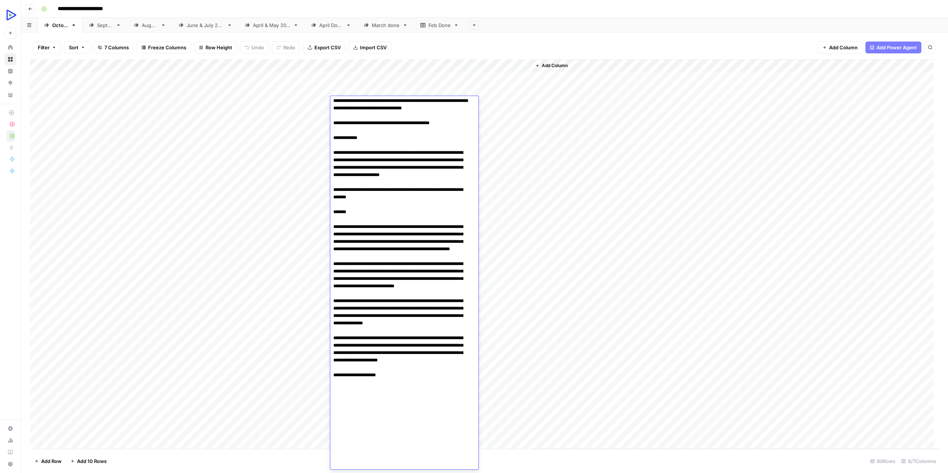
click at [631, 367] on div "Add Column" at bounding box center [735, 253] width 408 height 389
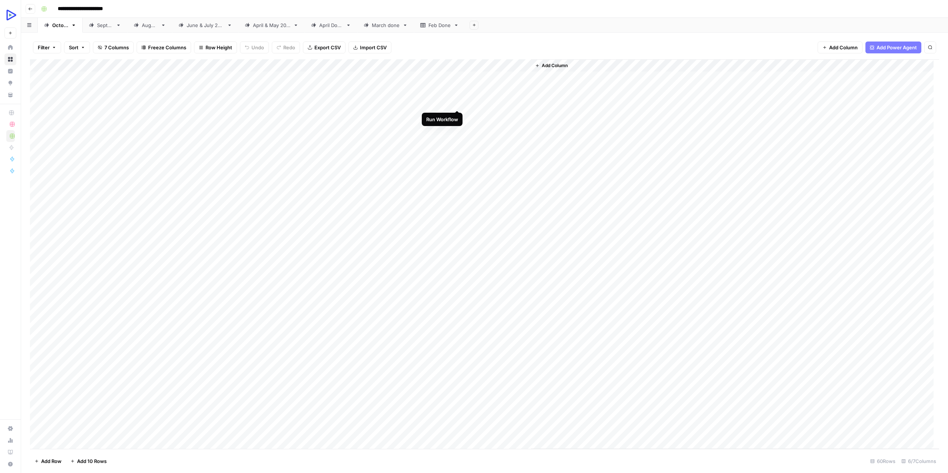
click at [455, 101] on div "Add Column" at bounding box center [485, 253] width 910 height 389
click at [508, 102] on div "Add Column" at bounding box center [485, 253] width 910 height 389
click at [472, 114] on div "Add Column" at bounding box center [485, 253] width 910 height 389
click at [481, 106] on div "Add Column" at bounding box center [485, 253] width 910 height 389
drag, startPoint x: 200, startPoint y: 113, endPoint x: 486, endPoint y: 78, distance: 287.5
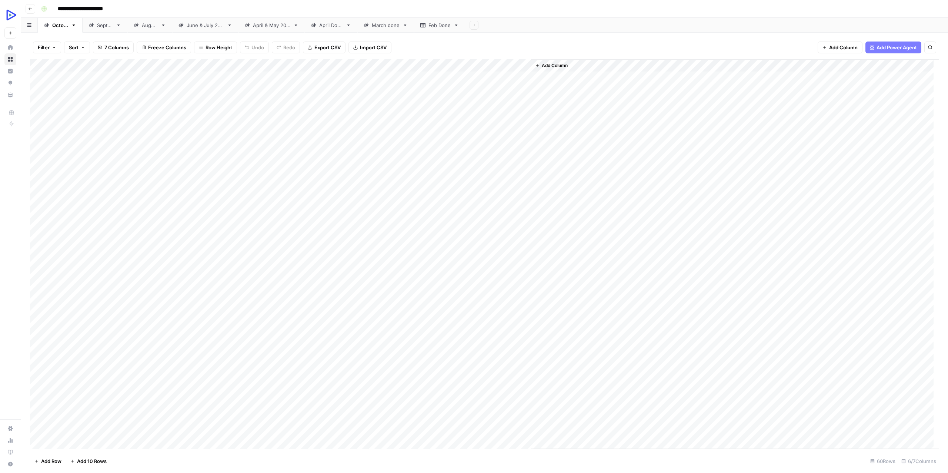
click at [486, 78] on div "Add Column" at bounding box center [485, 253] width 910 height 389
click at [486, 126] on div "Add Column" at bounding box center [485, 253] width 910 height 389
click at [498, 138] on div "Add Column" at bounding box center [485, 253] width 910 height 389
click at [499, 129] on div "Add Column" at bounding box center [485, 253] width 910 height 389
click at [499, 130] on div "Add Column" at bounding box center [485, 253] width 910 height 389
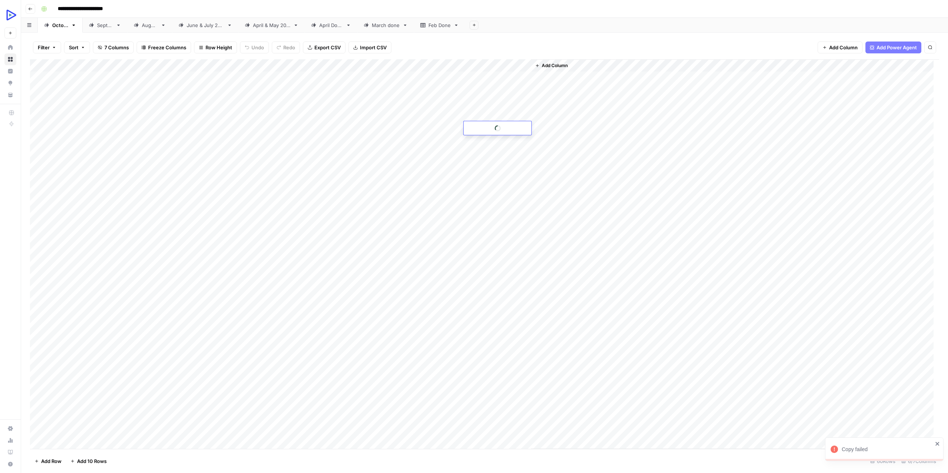
click at [499, 130] on circle at bounding box center [498, 128] width 6 height 6
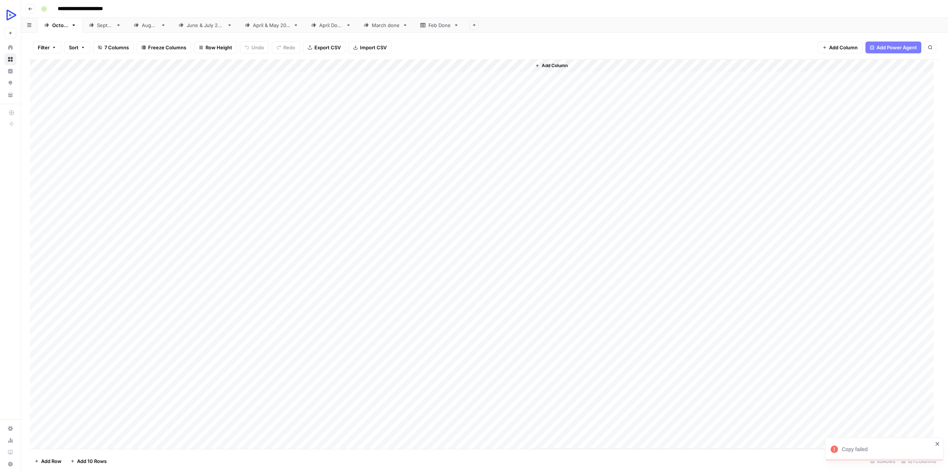
click at [442, 129] on div "Add Column" at bounding box center [485, 253] width 910 height 389
drag, startPoint x: 492, startPoint y: 127, endPoint x: 122, endPoint y: 129, distance: 369.4
click at [122, 129] on div "Add Column" at bounding box center [485, 253] width 910 height 389
click at [486, 142] on div "Add Column" at bounding box center [485, 253] width 910 height 389
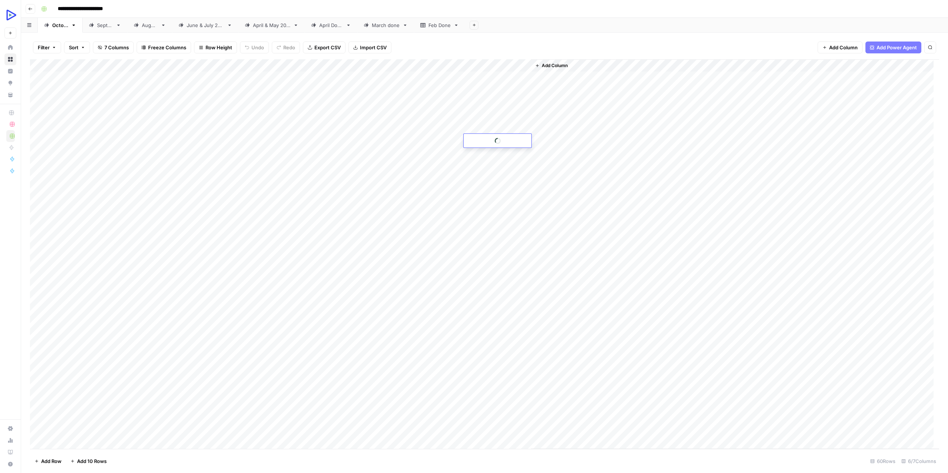
click at [486, 142] on div at bounding box center [498, 141] width 68 height 14
click at [220, 137] on div "Add Column" at bounding box center [485, 253] width 910 height 389
click at [228, 152] on div "Add Column" at bounding box center [485, 253] width 910 height 389
click at [493, 154] on div "Add Column" at bounding box center [485, 253] width 910 height 389
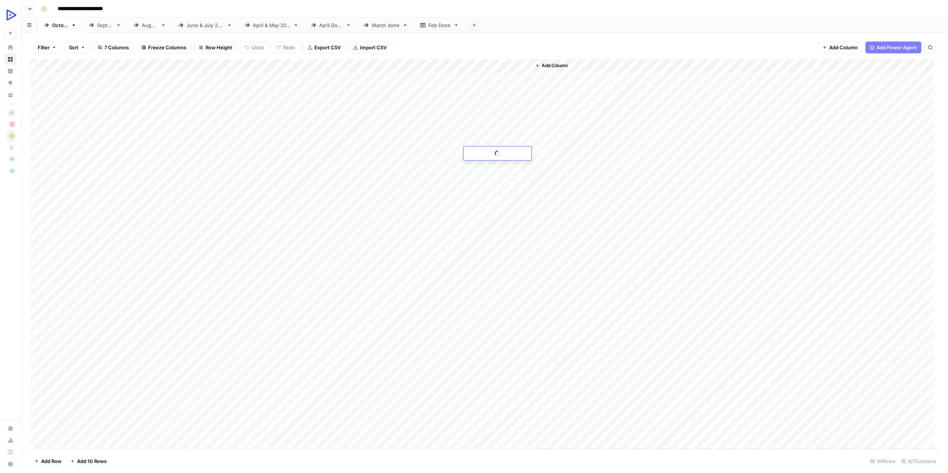
click at [493, 154] on div at bounding box center [498, 153] width 68 height 14
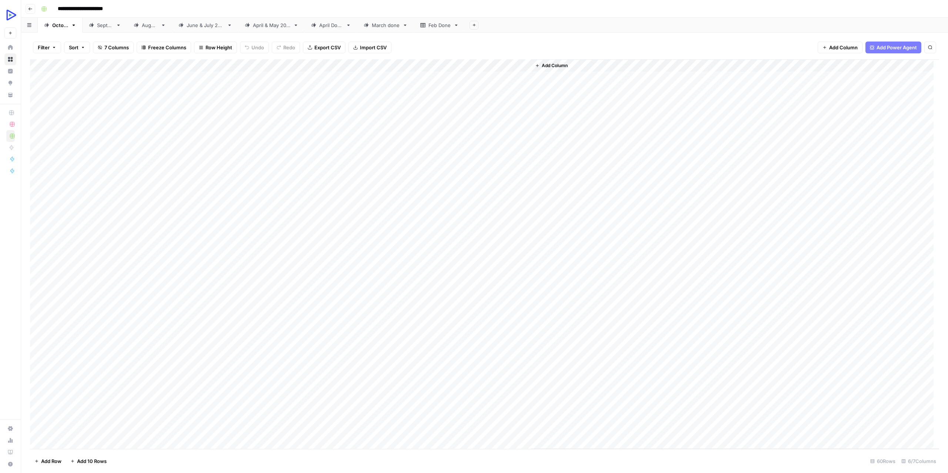
click at [181, 150] on div "Add Column" at bounding box center [485, 253] width 910 height 389
click at [498, 166] on div "Add Column" at bounding box center [485, 253] width 910 height 389
click at [498, 166] on icon at bounding box center [498, 166] width 6 height 6
